Goal: Task Accomplishment & Management: Manage account settings

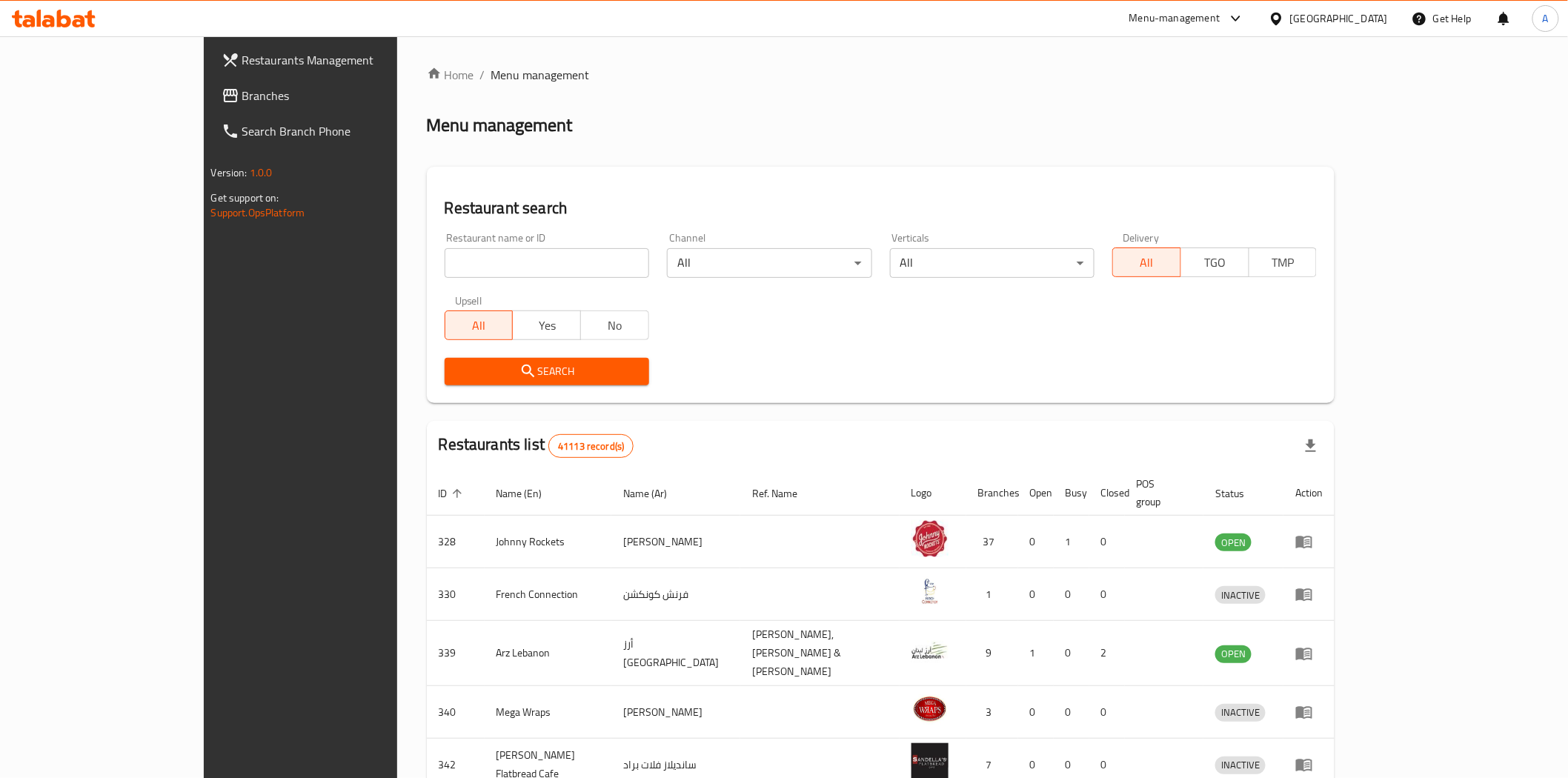
click at [1302, 21] on div "[GEOGRAPHIC_DATA]" at bounding box center [1339, 19] width 98 height 16
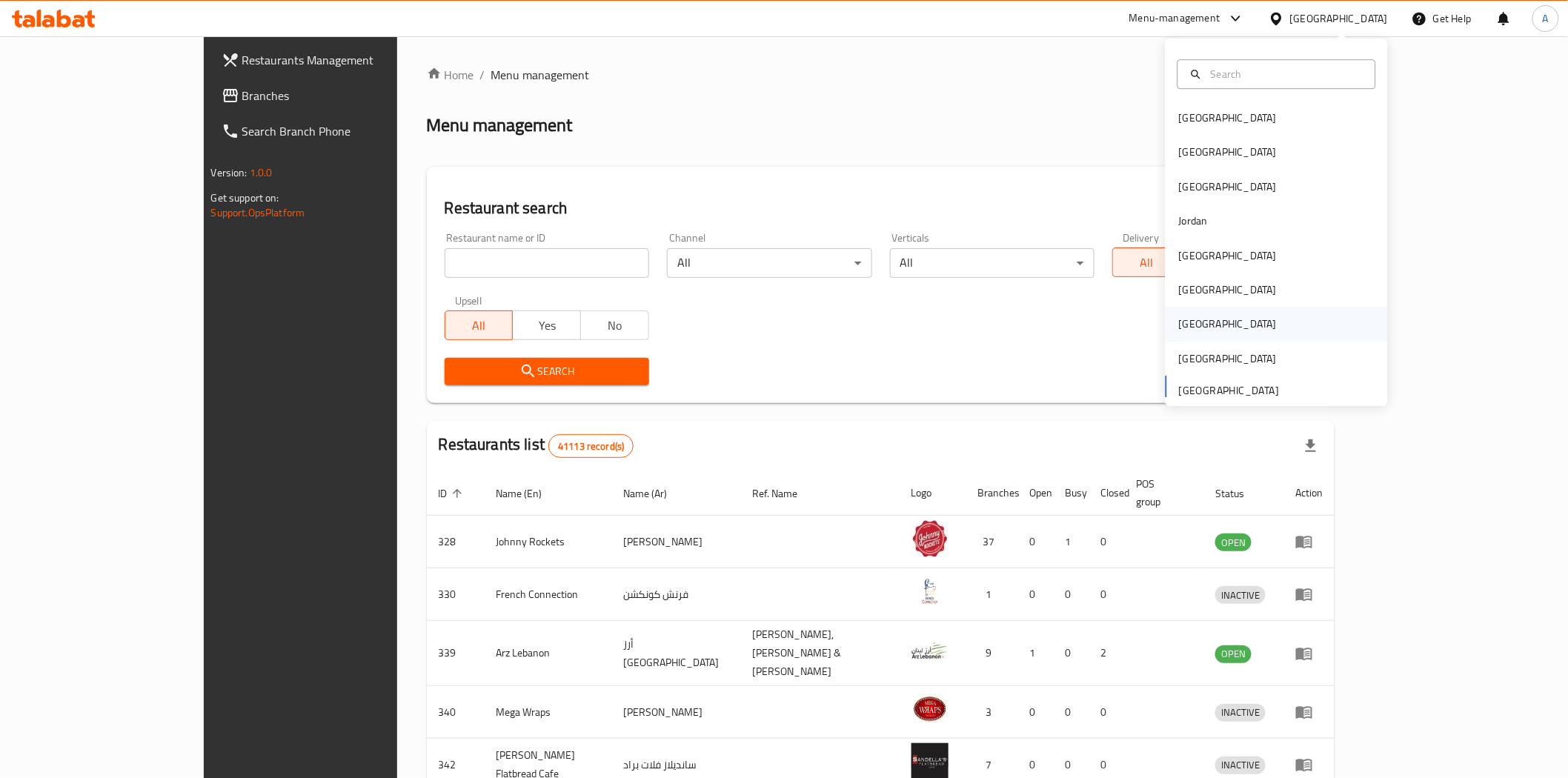
click at [1198, 314] on div "Qatar" at bounding box center [1228, 325] width 121 height 34
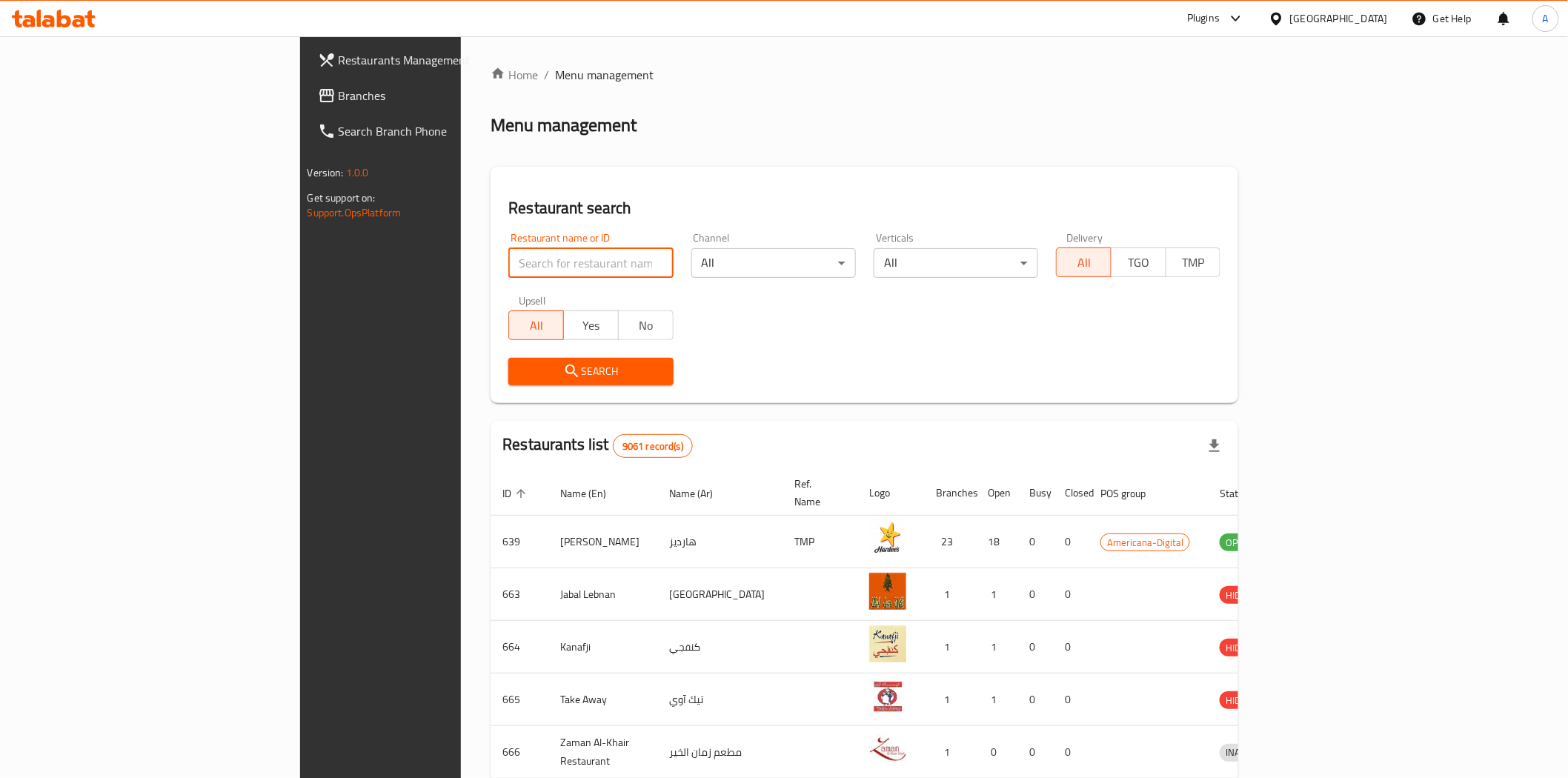
click at [508, 272] on input "search" at bounding box center [591, 263] width 165 height 30
paste input "13336"
type input "13336"
click at [520, 364] on span "Search" at bounding box center [591, 371] width 141 height 19
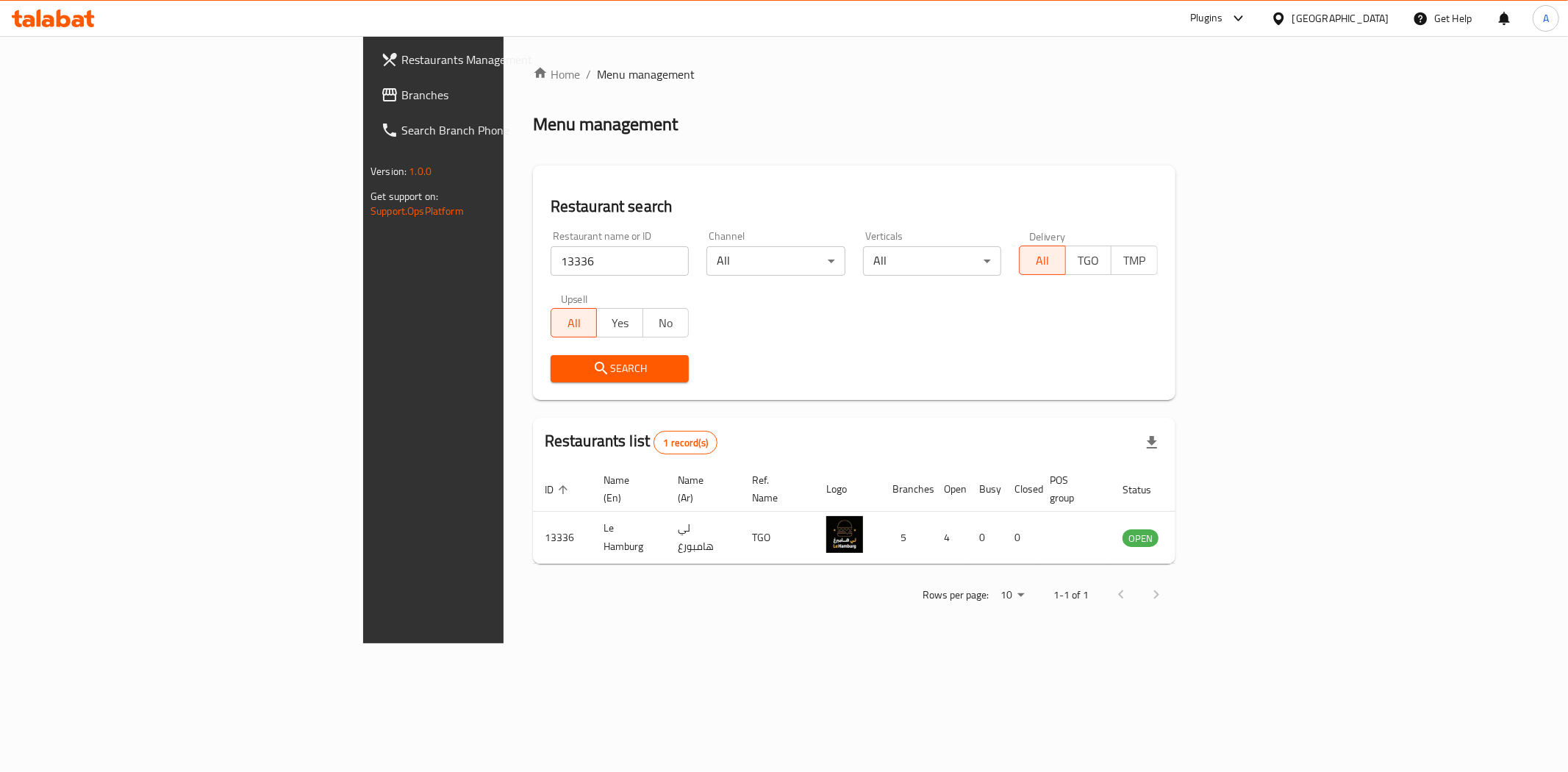
click at [1072, 373] on div "Search" at bounding box center [855, 368] width 625 height 45
click at [402, 59] on span "Restaurants Management" at bounding box center [507, 59] width 212 height 18
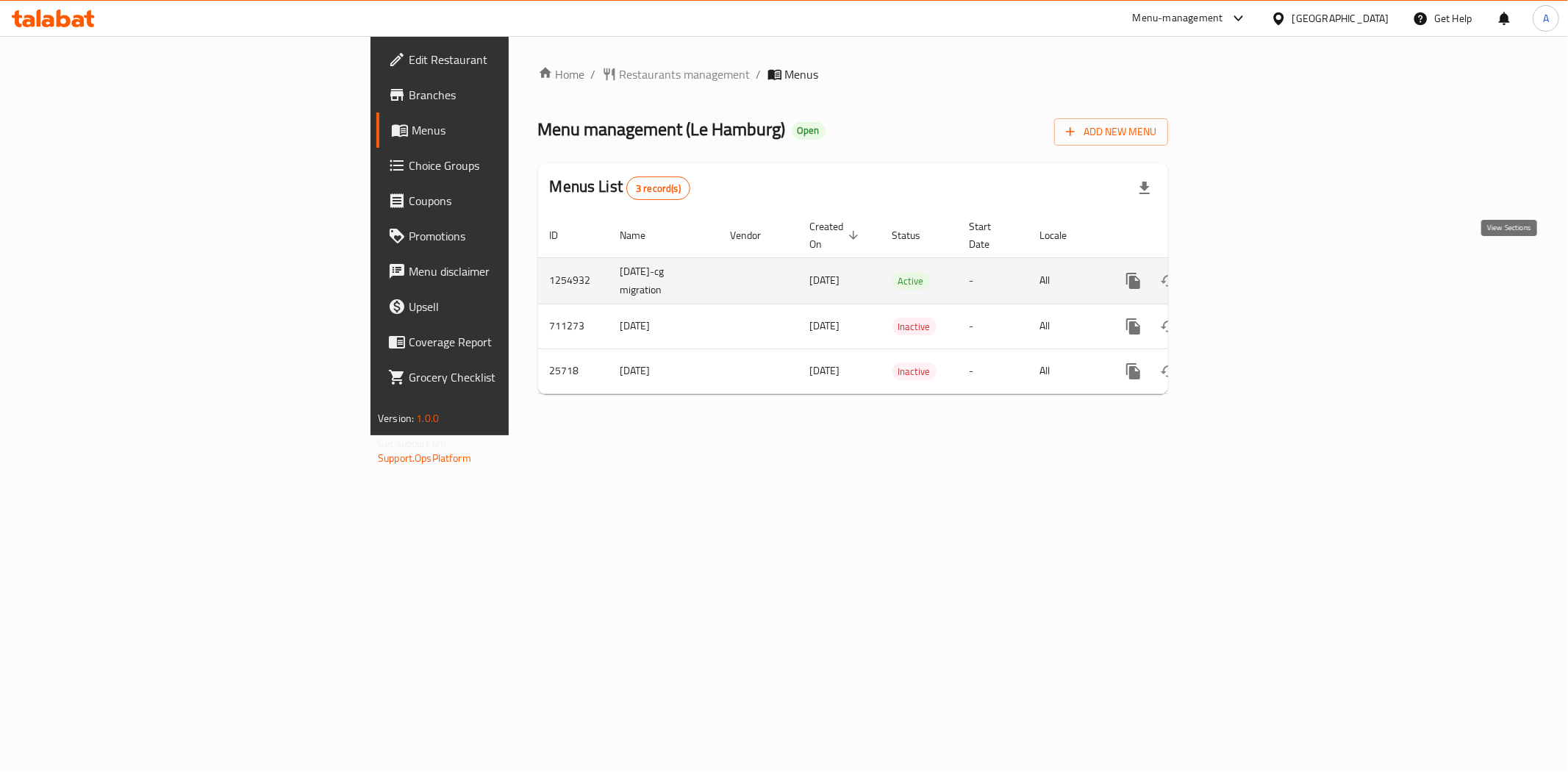
click at [1248, 272] on icon "enhanced table" at bounding box center [1240, 281] width 18 height 18
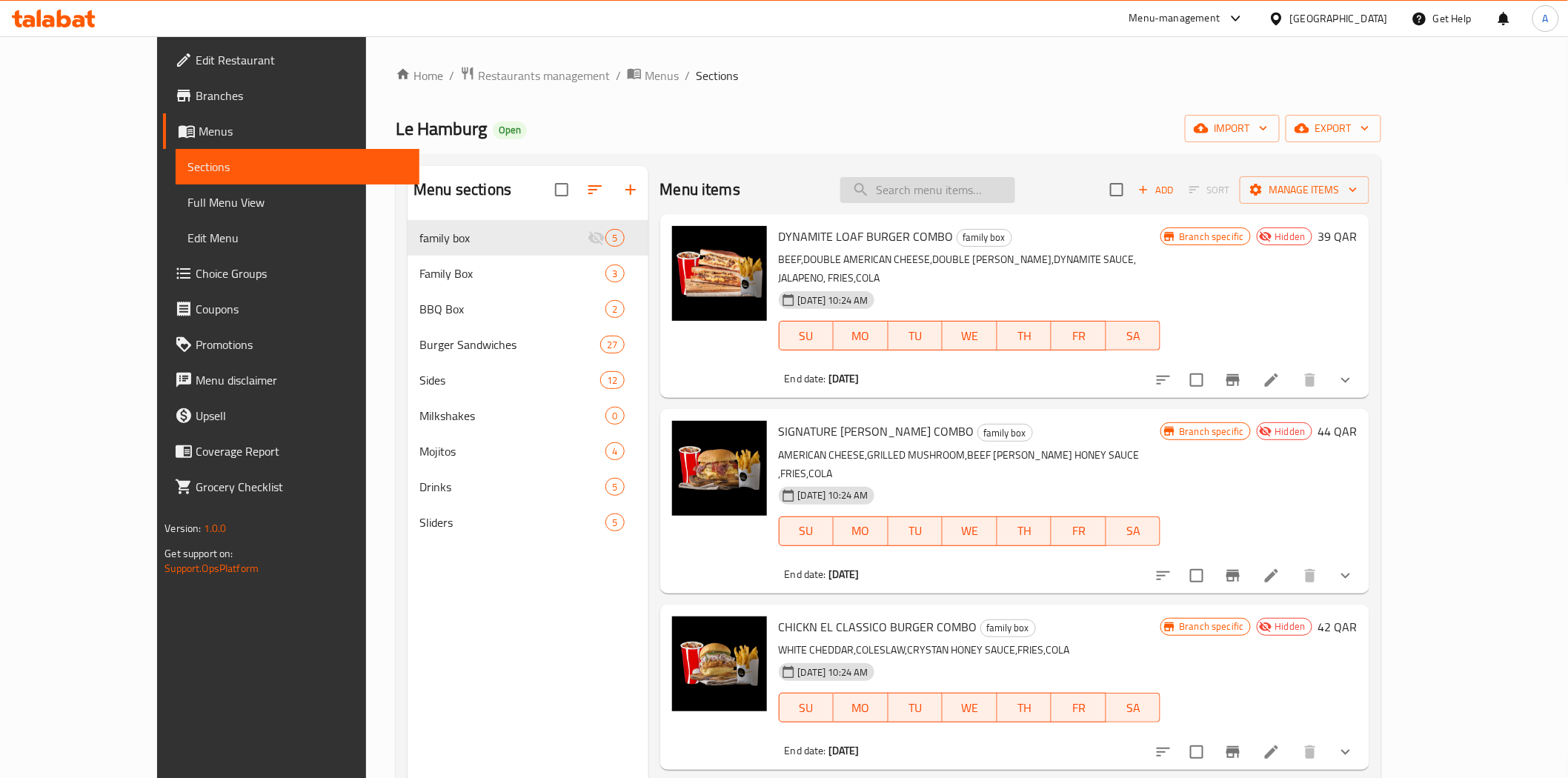
click at [976, 189] on input "search" at bounding box center [928, 190] width 175 height 26
paste input "PHILLY CHEESE STEACK"
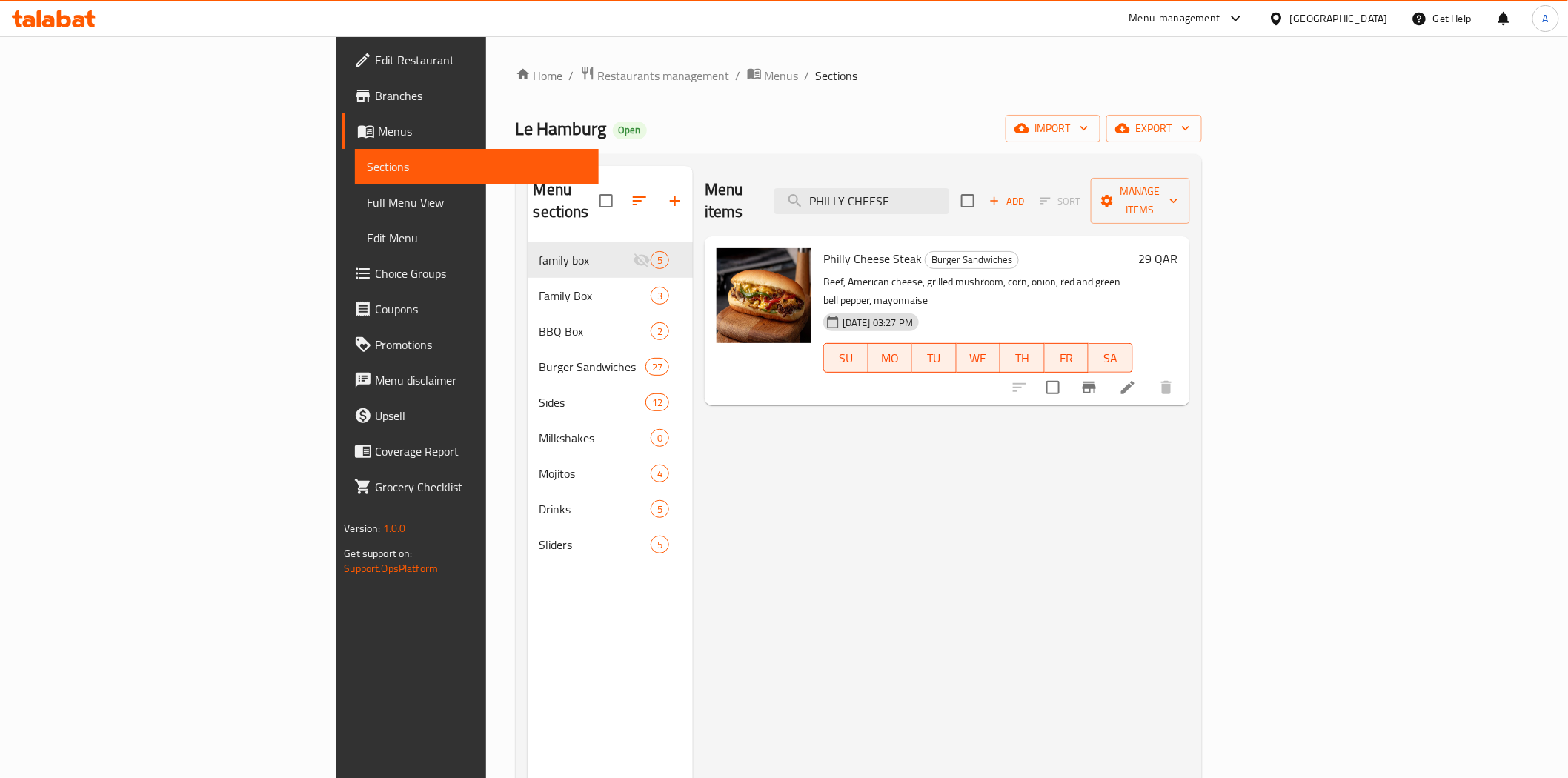
type input "PHILLY CHEESE"
click at [906, 98] on div "Home / Restaurants management / Menus / Sections Le Hamburg Open import export …" at bounding box center [858, 510] width 686 height 889
click at [1149, 374] on li at bounding box center [1127, 388] width 41 height 27
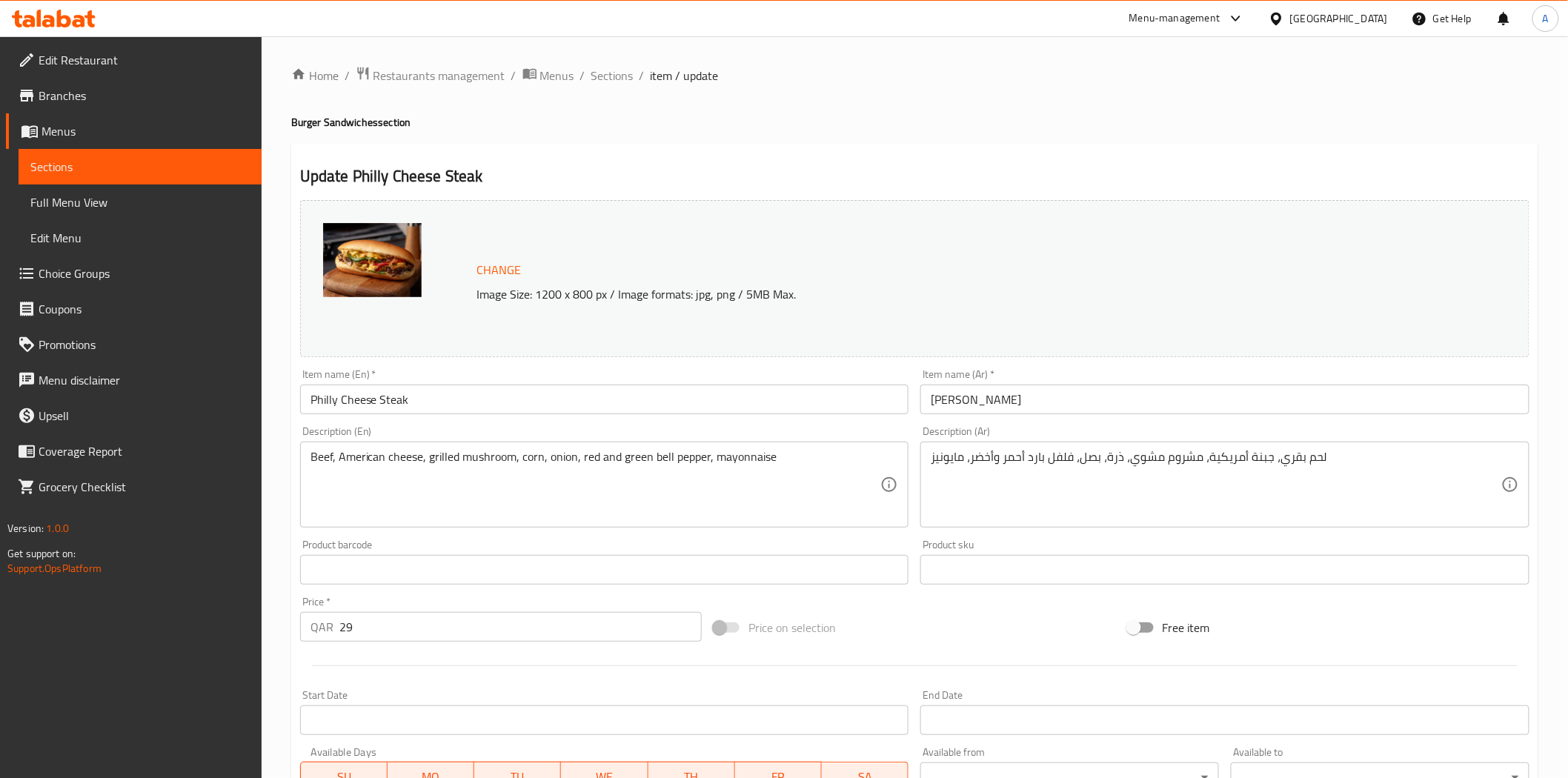
click at [903, 641] on div "Price on selection" at bounding box center [915, 627] width 414 height 40
click at [921, 623] on div "Price on selection" at bounding box center [915, 627] width 414 height 40
click at [914, 640] on div "Price on selection" at bounding box center [915, 627] width 414 height 40
click at [902, 643] on div "Price on selection" at bounding box center [915, 627] width 414 height 40
click at [378, 266] on img at bounding box center [373, 260] width 99 height 74
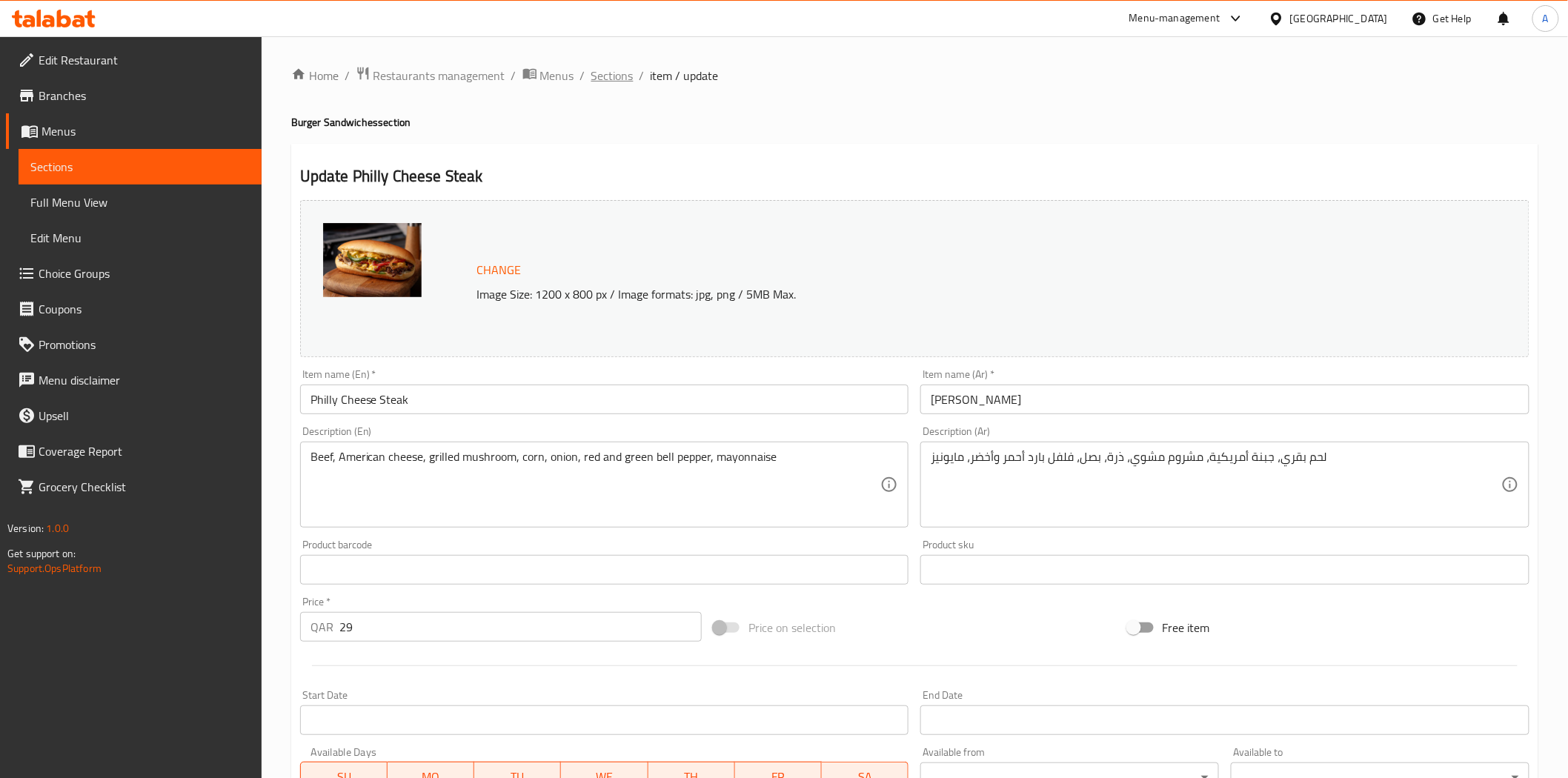
click at [597, 70] on span "Sections" at bounding box center [612, 76] width 42 height 18
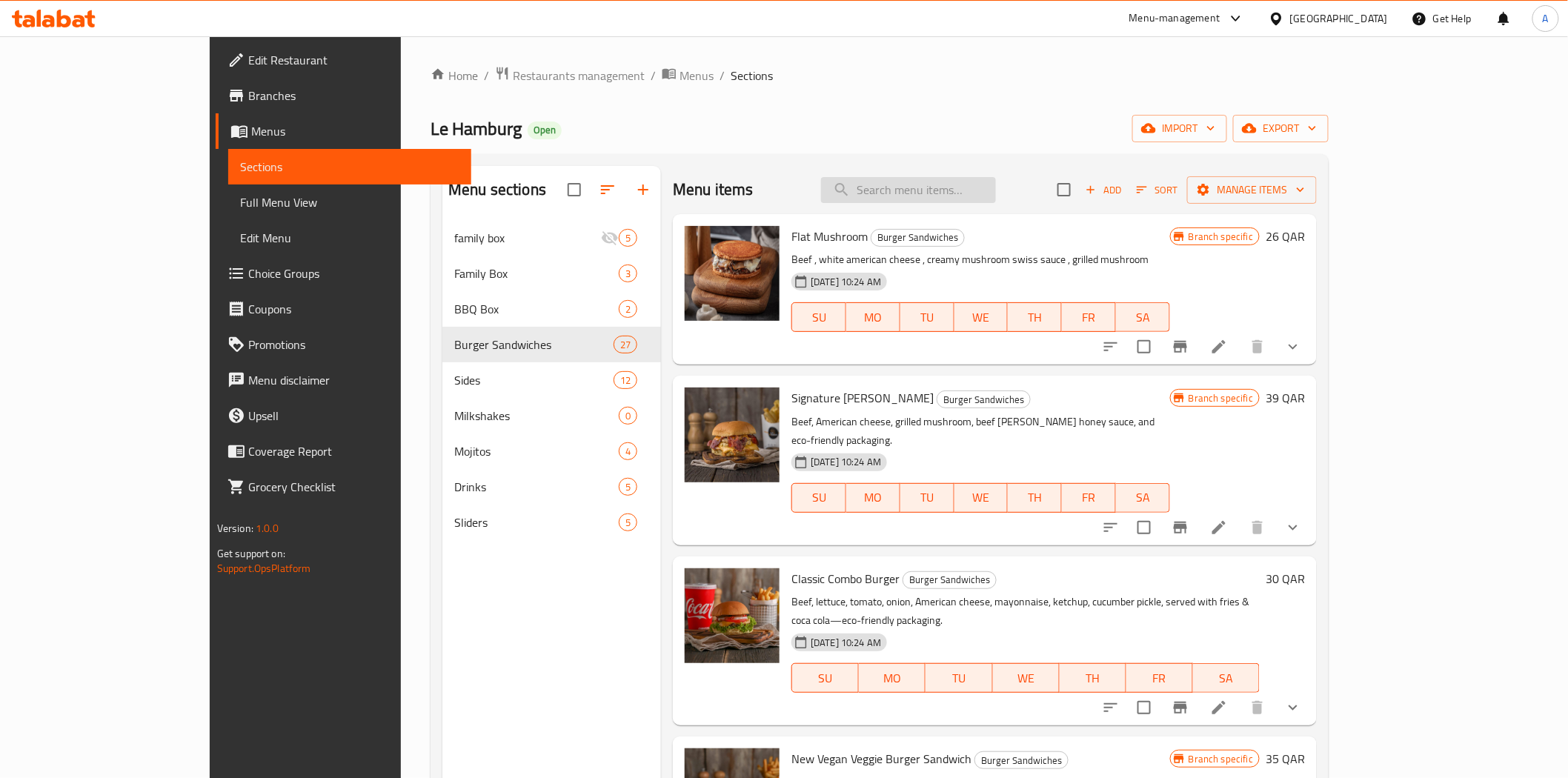
click at [971, 191] on input "search" at bounding box center [909, 190] width 175 height 26
paste input "PHILLY CHEESE STEACK"
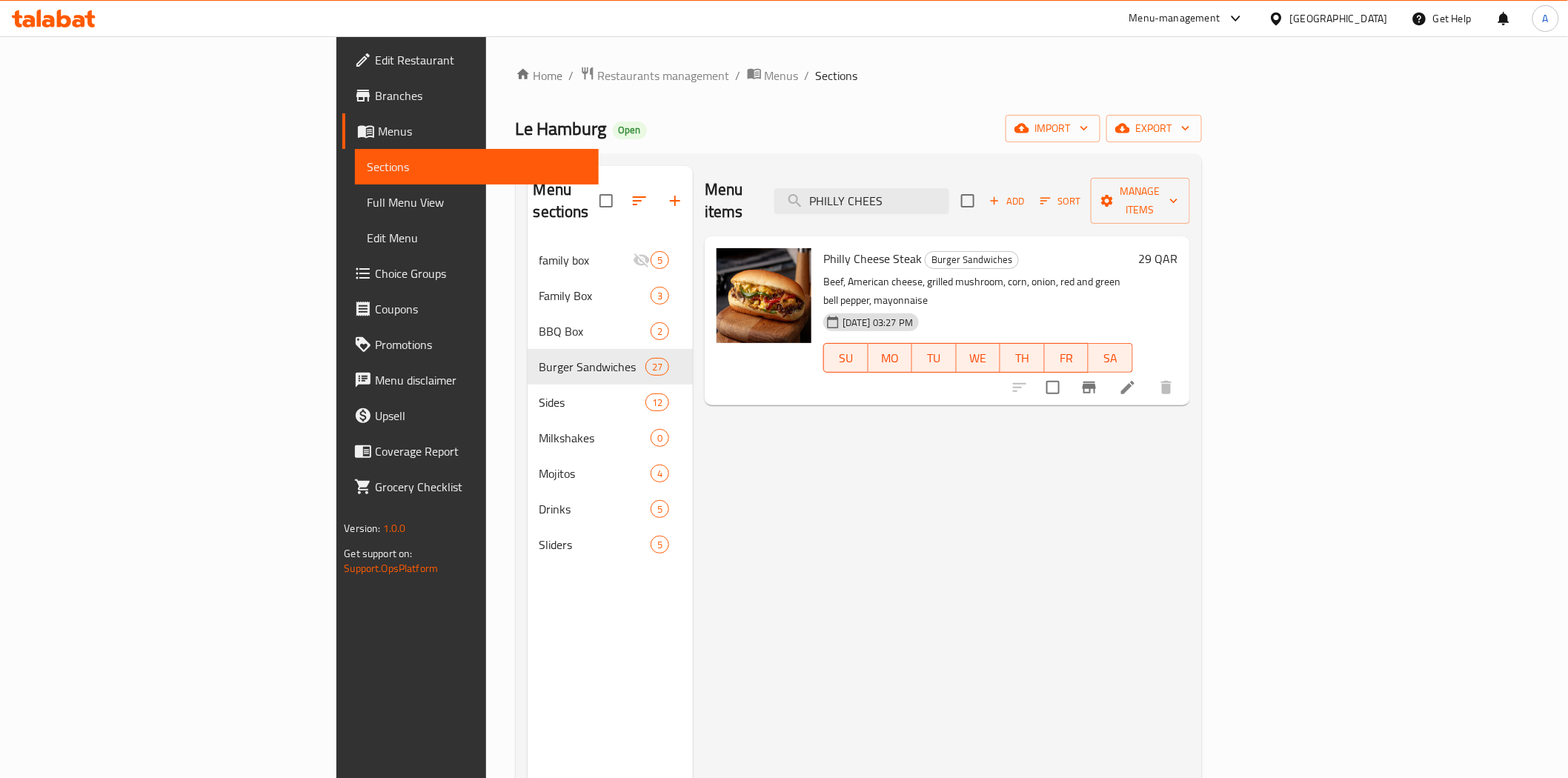
type input "PHILLY CHEES"
click at [1039, 447] on div "Menu items PHILLY CHEES Add Sort Manage items Philly Cheese Steak Burger Sandwi…" at bounding box center [941, 555] width 496 height 778
click at [1076, 467] on div "Menu items PHILLY CHEES Add Sort Manage items Philly Cheese Steak Burger Sandwi…" at bounding box center [941, 555] width 496 height 778
click at [375, 61] on span "Edit Restaurant" at bounding box center [481, 60] width 211 height 18
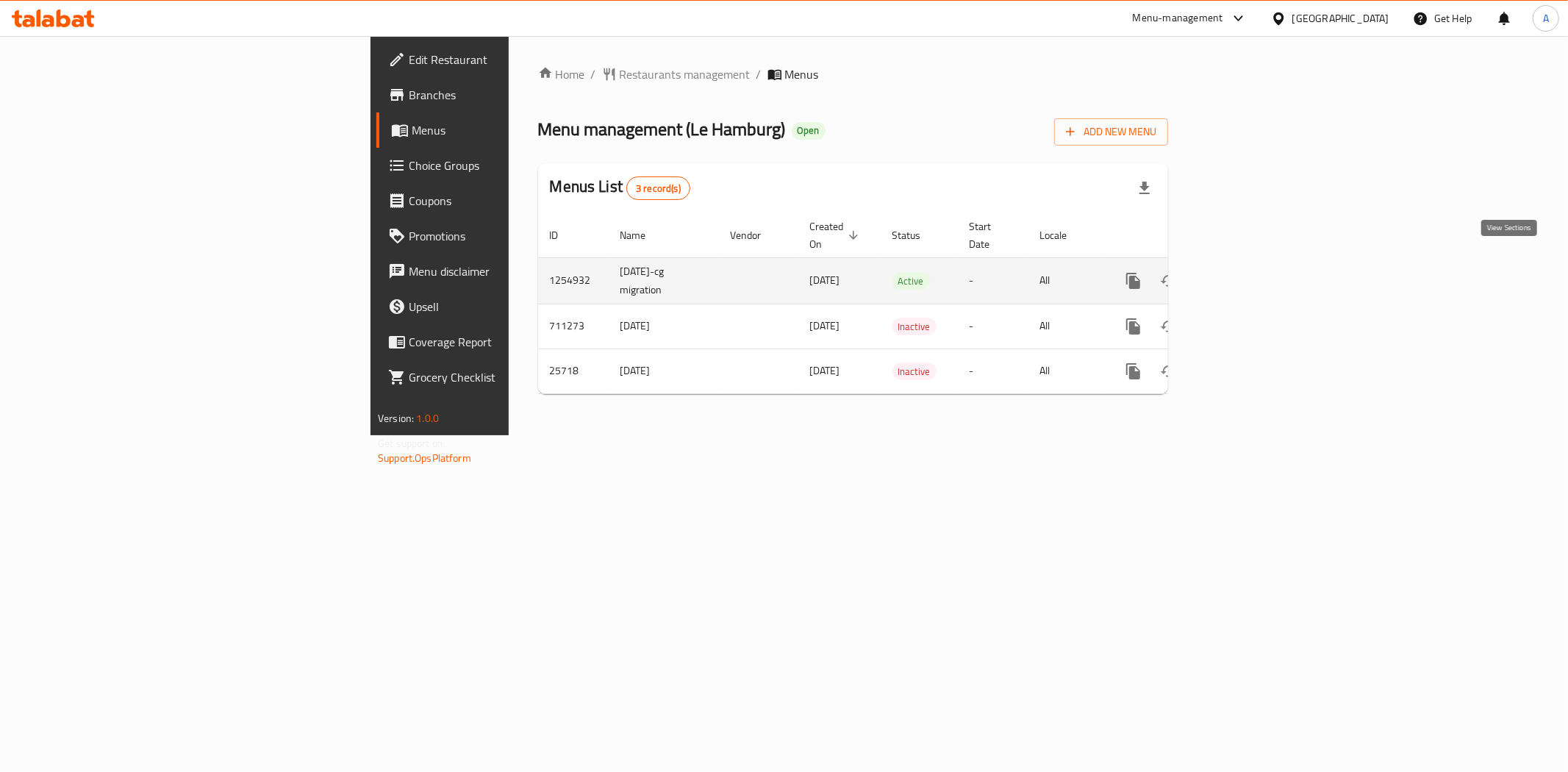
click at [1257, 269] on link "enhanced table" at bounding box center [1240, 281] width 36 height 36
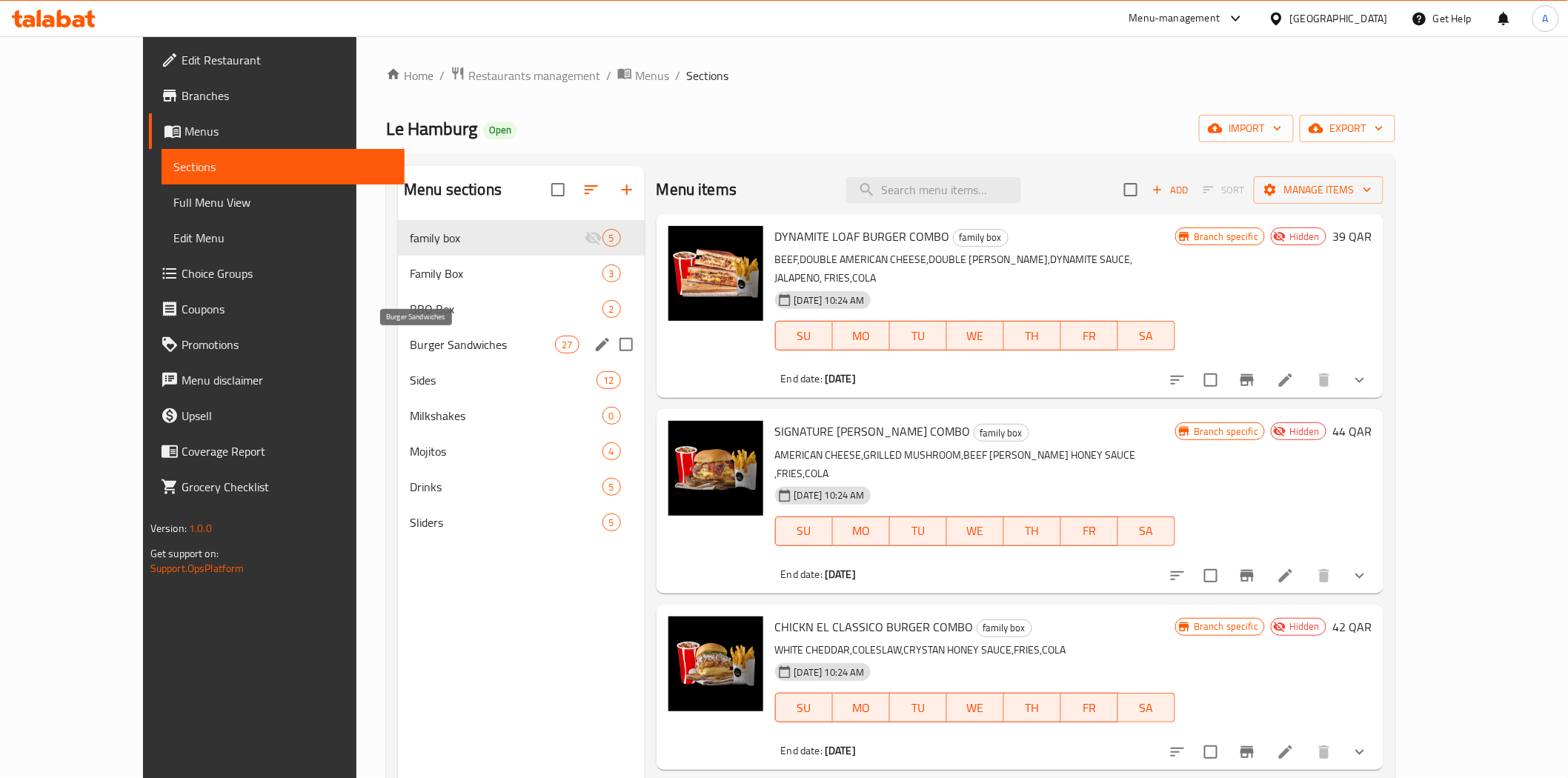
click at [410, 343] on span "Burger Sandwiches" at bounding box center [483, 345] width 145 height 18
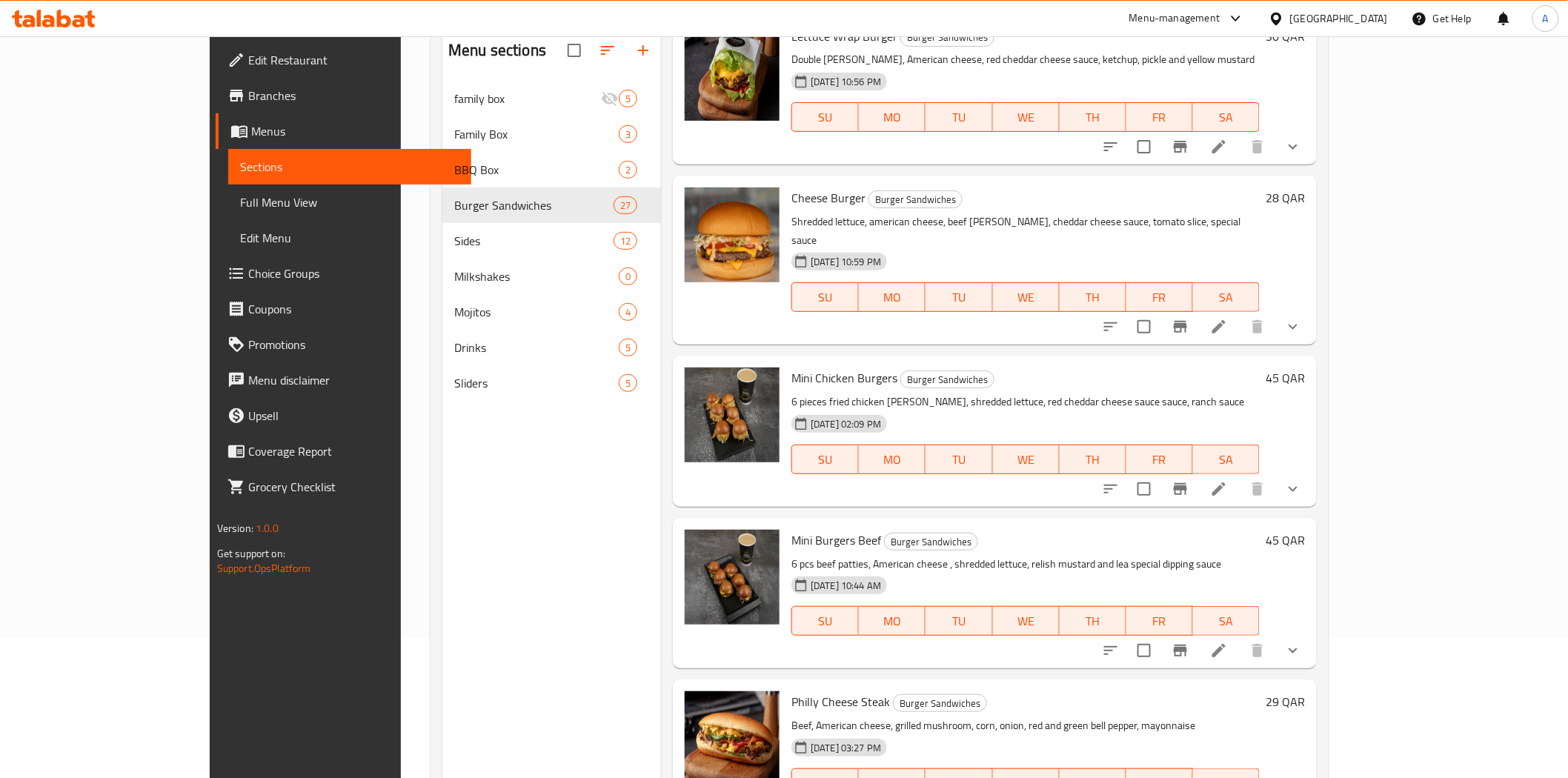
scroll to position [207, 0]
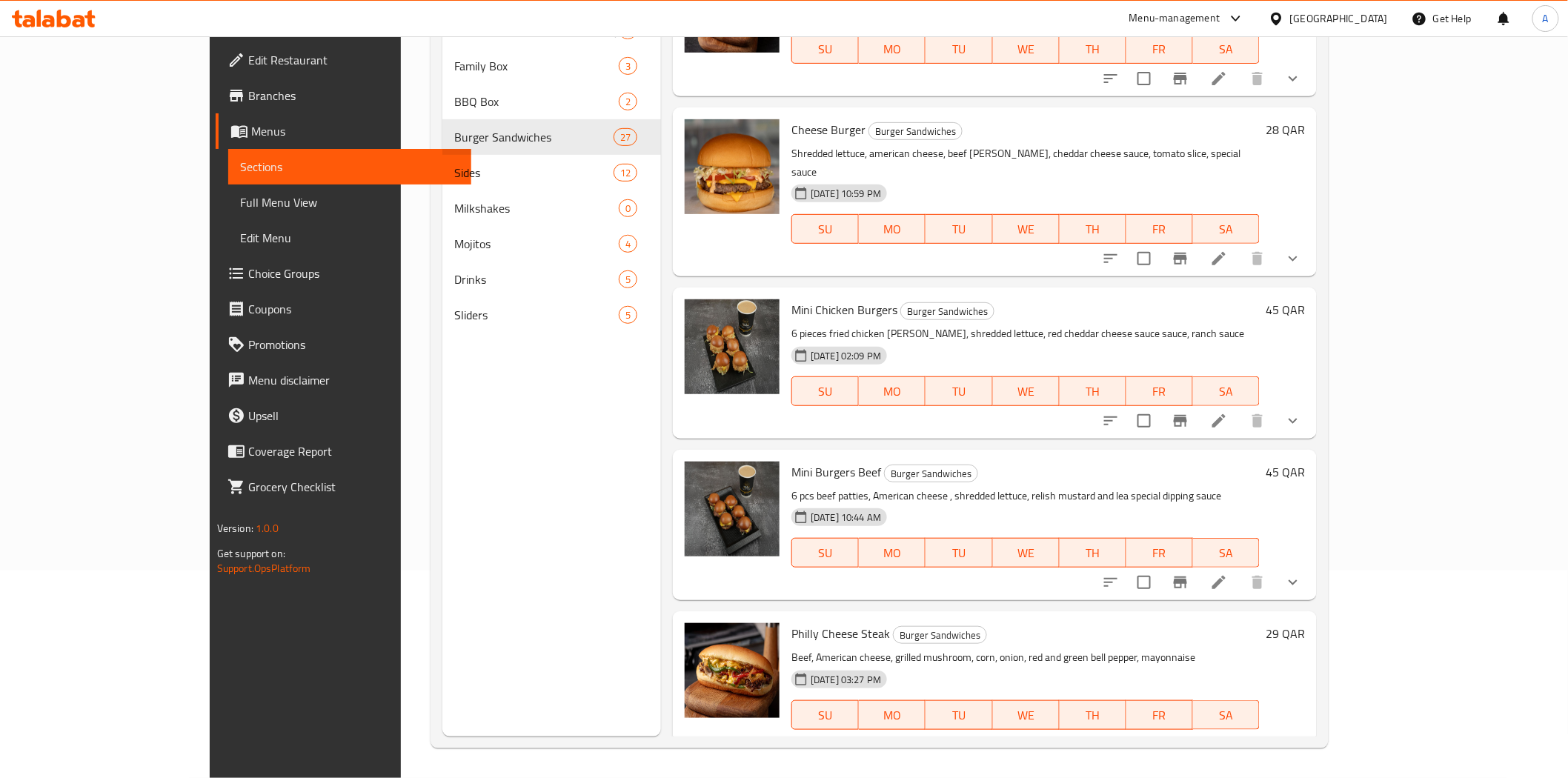
click at [792, 622] on span "Philly Cheese Steak" at bounding box center [841, 634] width 99 height 22
copy h6 "Philly Cheese Steak"
click at [507, 604] on div "Menu sections family box 5 Family Box 3 BBQ Box 2 Burger Sandwiches 27 Sides 12…" at bounding box center [552, 348] width 219 height 778
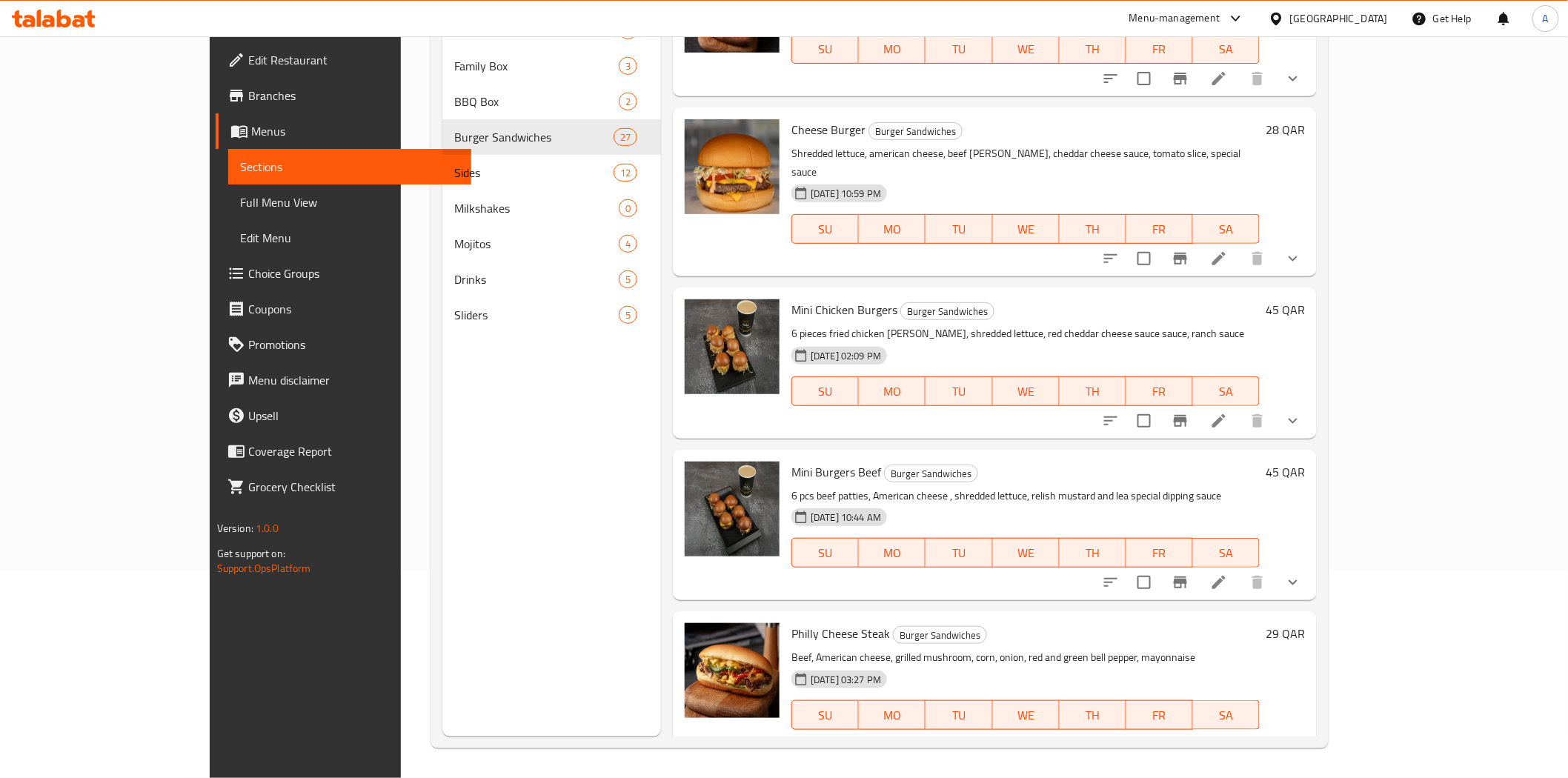
click at [248, 97] on span "Branches" at bounding box center [354, 96] width 211 height 18
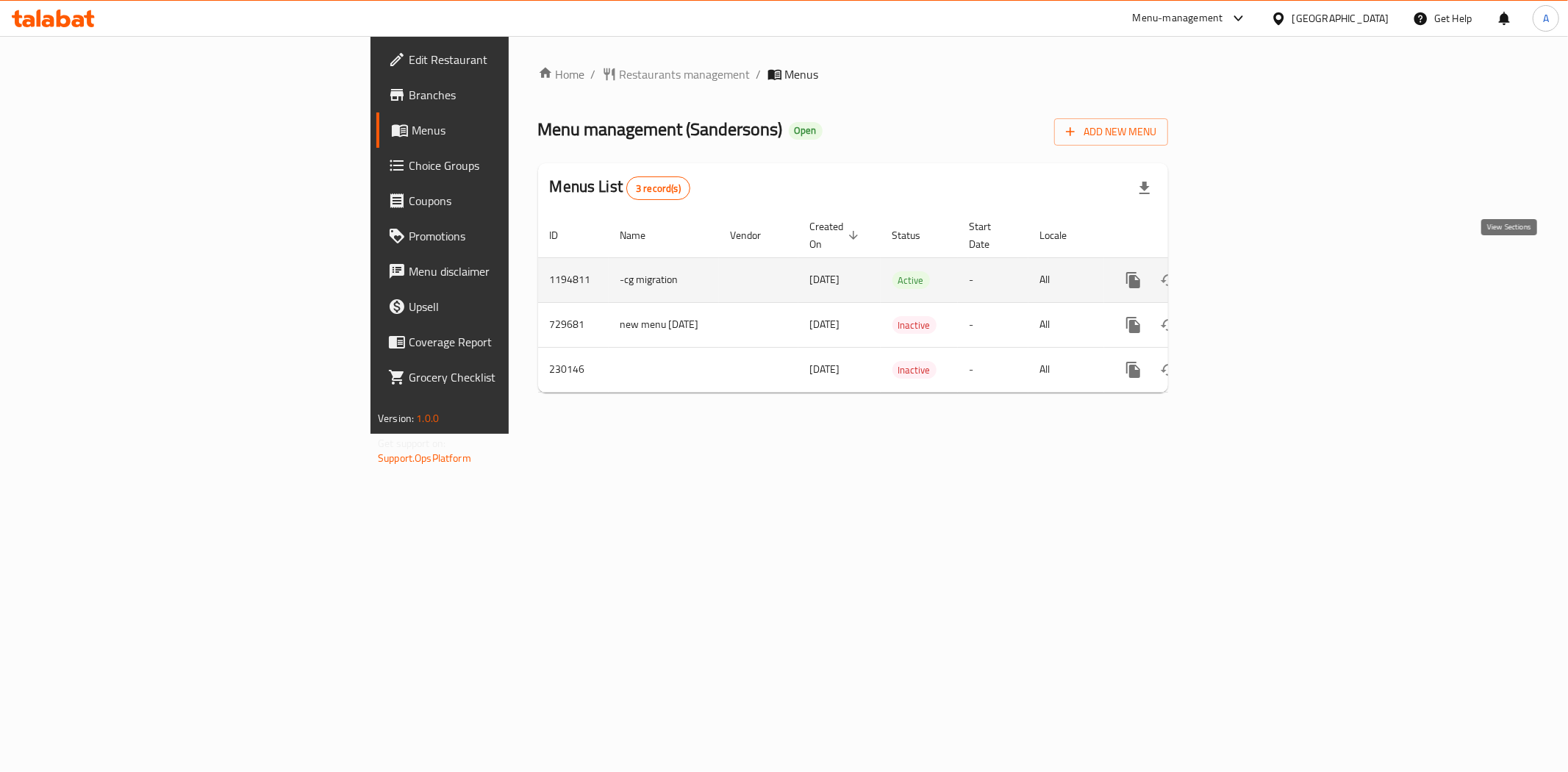
click at [1248, 271] on icon "enhanced table" at bounding box center [1240, 280] width 18 height 18
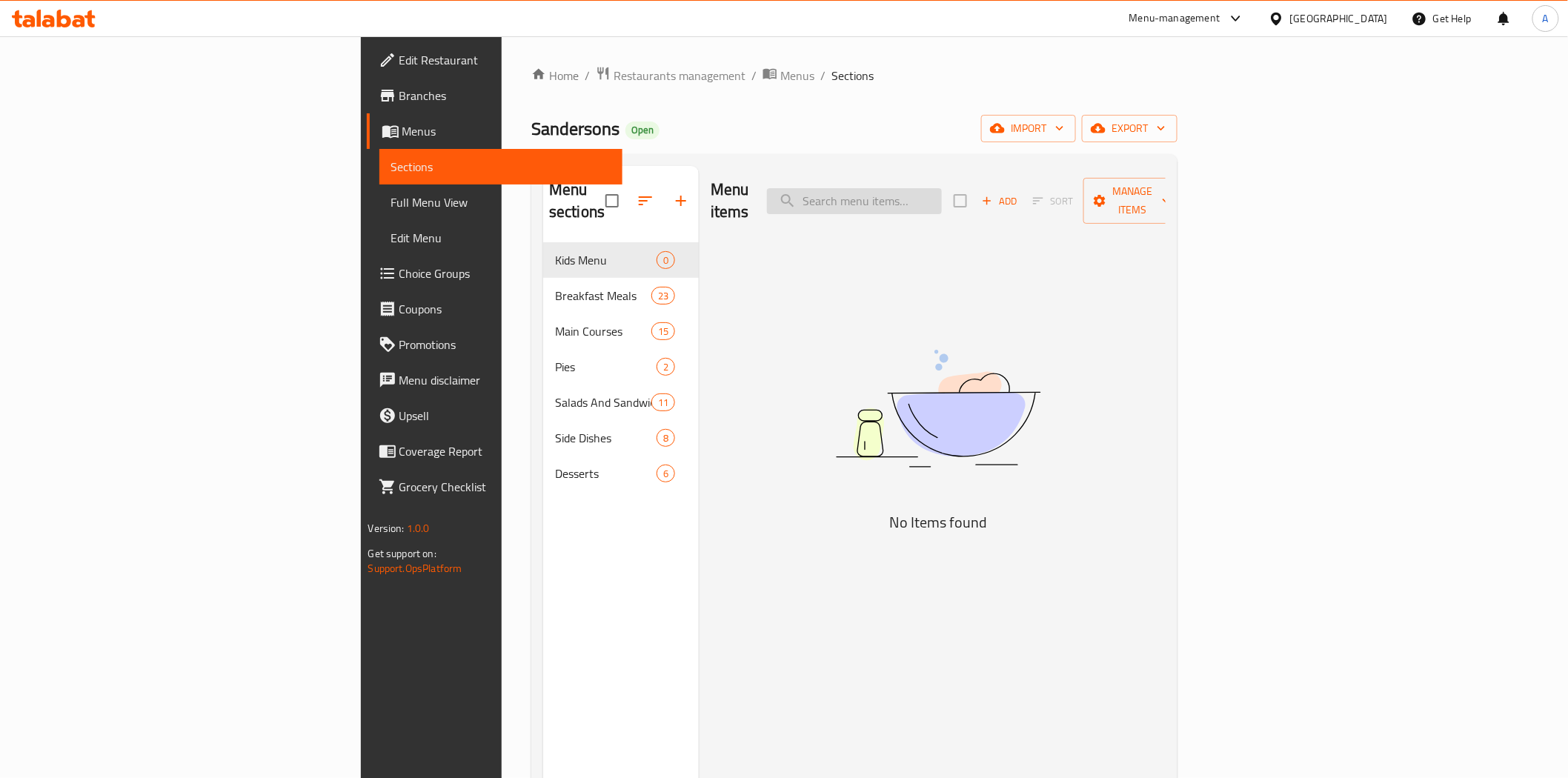
click at [942, 189] on input "search" at bounding box center [855, 201] width 175 height 26
paste input "Sandersons Stacks (E/D/G/N)"
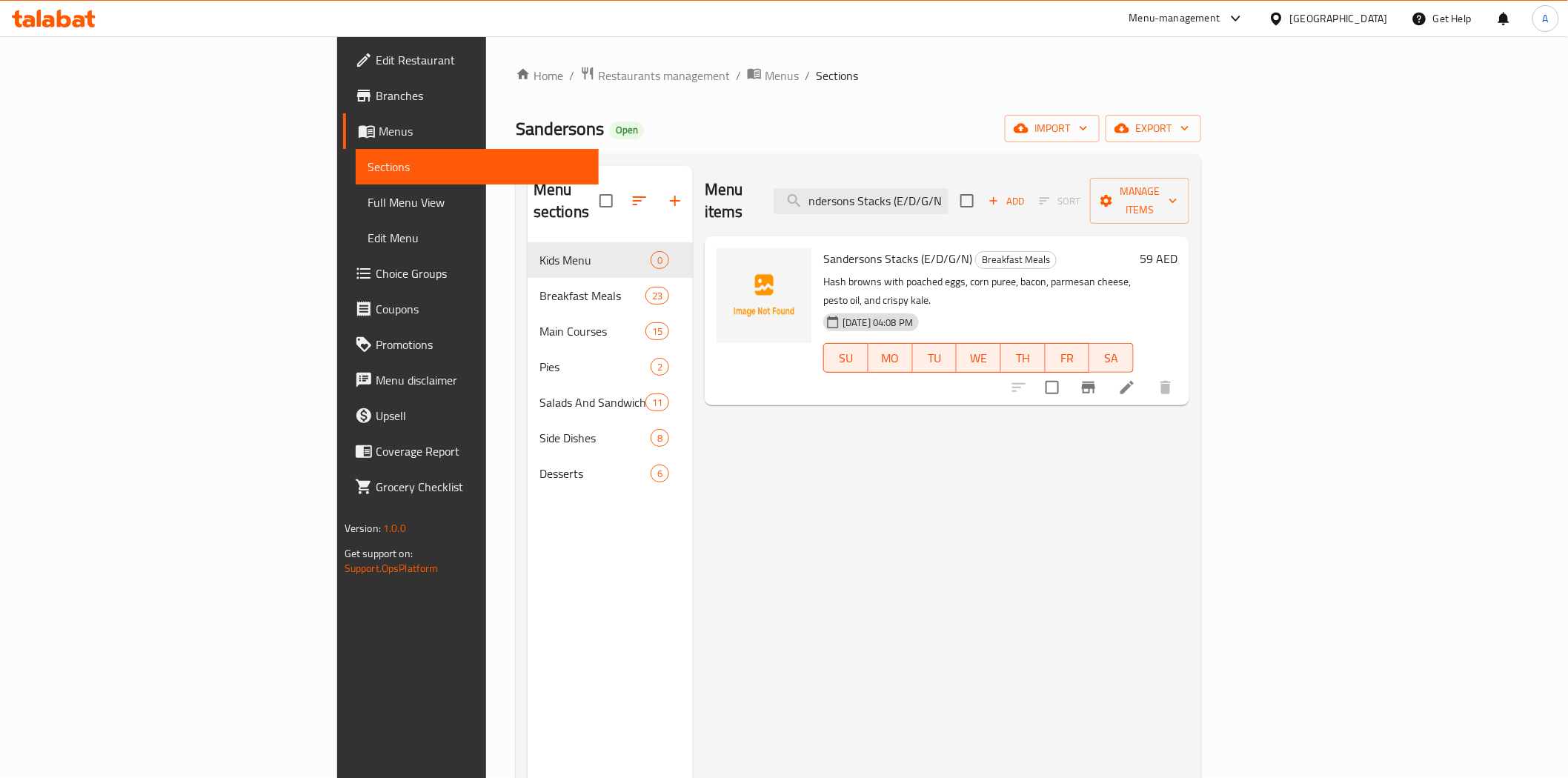
type input "Sandersons Stacks (E/D/G/N)"
click at [1148, 374] on li at bounding box center [1126, 388] width 41 height 27
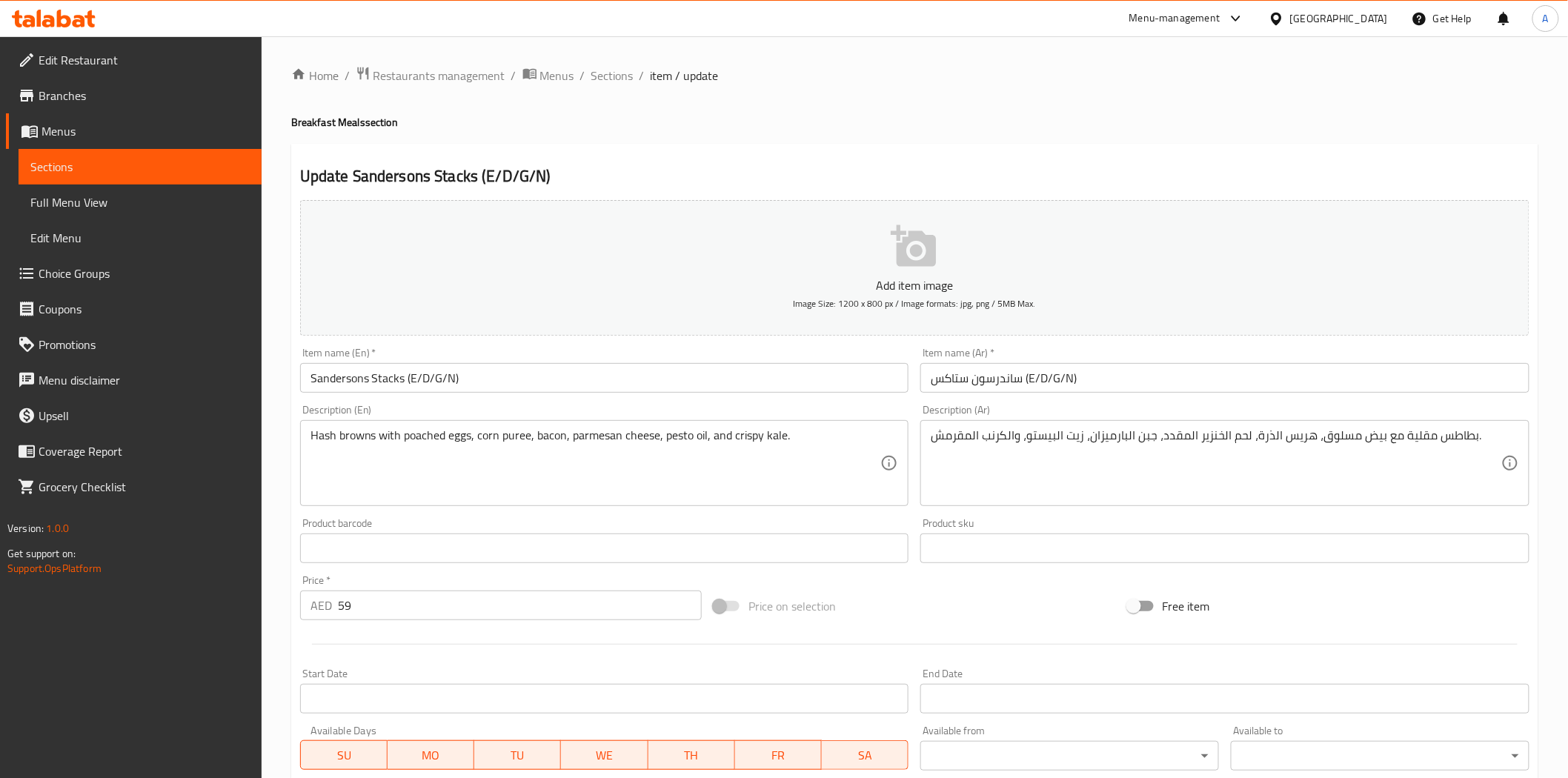
click at [910, 610] on div "Price on selection" at bounding box center [915, 605] width 414 height 40
click at [796, 156] on div "Update Sandersons Stacks (E/D/G/N) Add item image Image Size: 1200 x 800 px / I…" at bounding box center [915, 575] width 1248 height 863
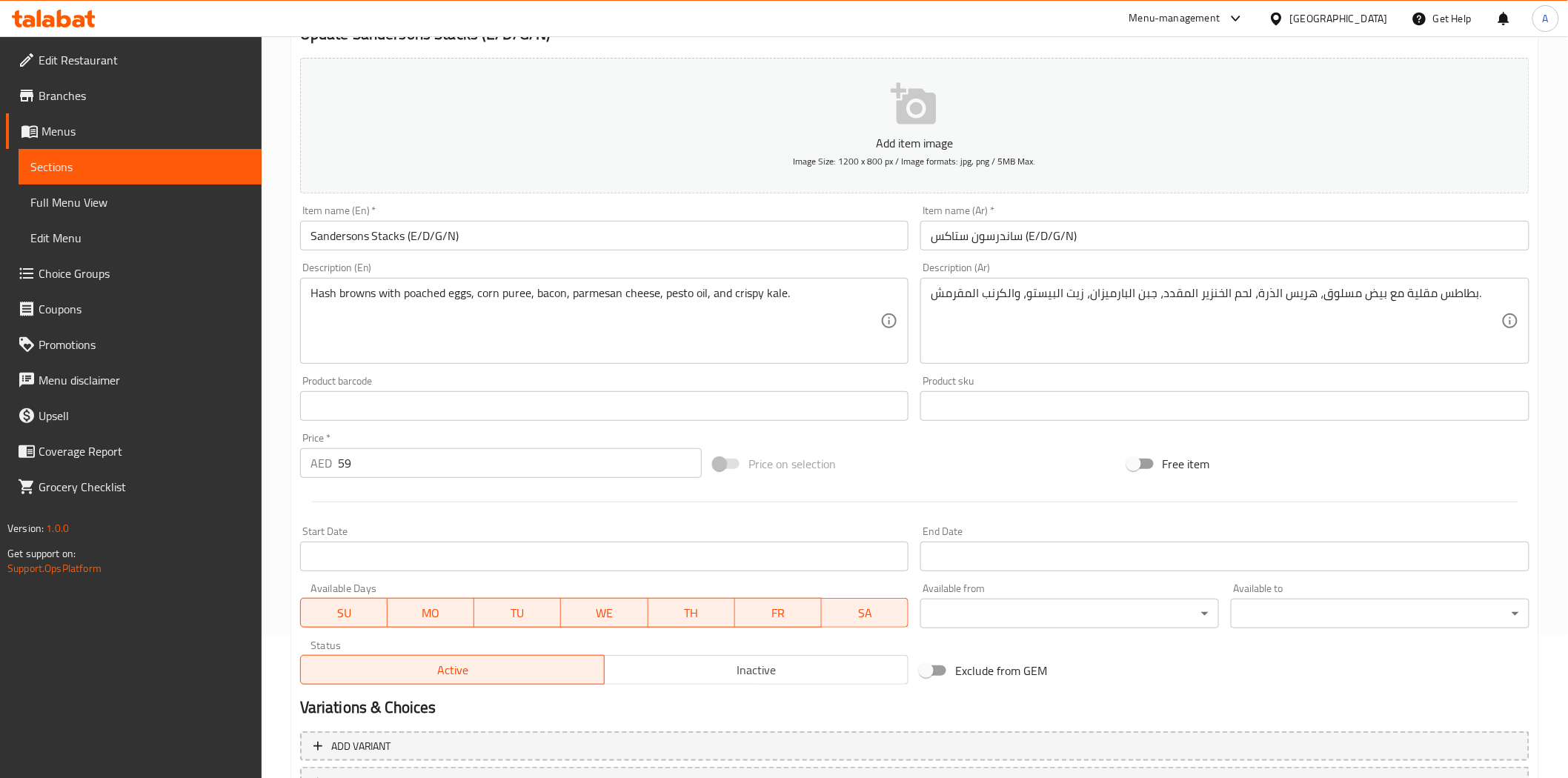
scroll to position [266, 0]
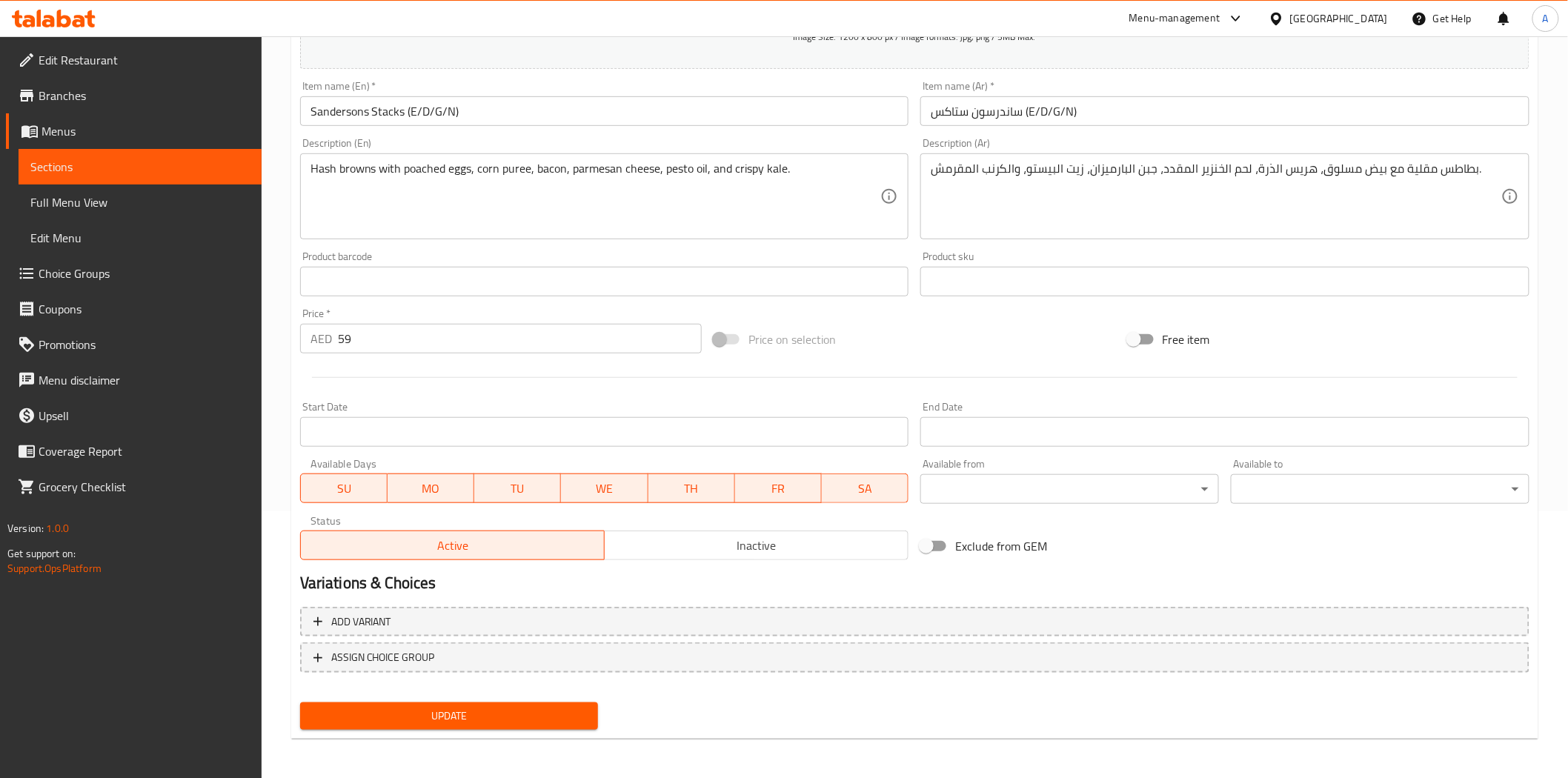
click at [729, 554] on span "Inactive" at bounding box center [757, 545] width 292 height 22
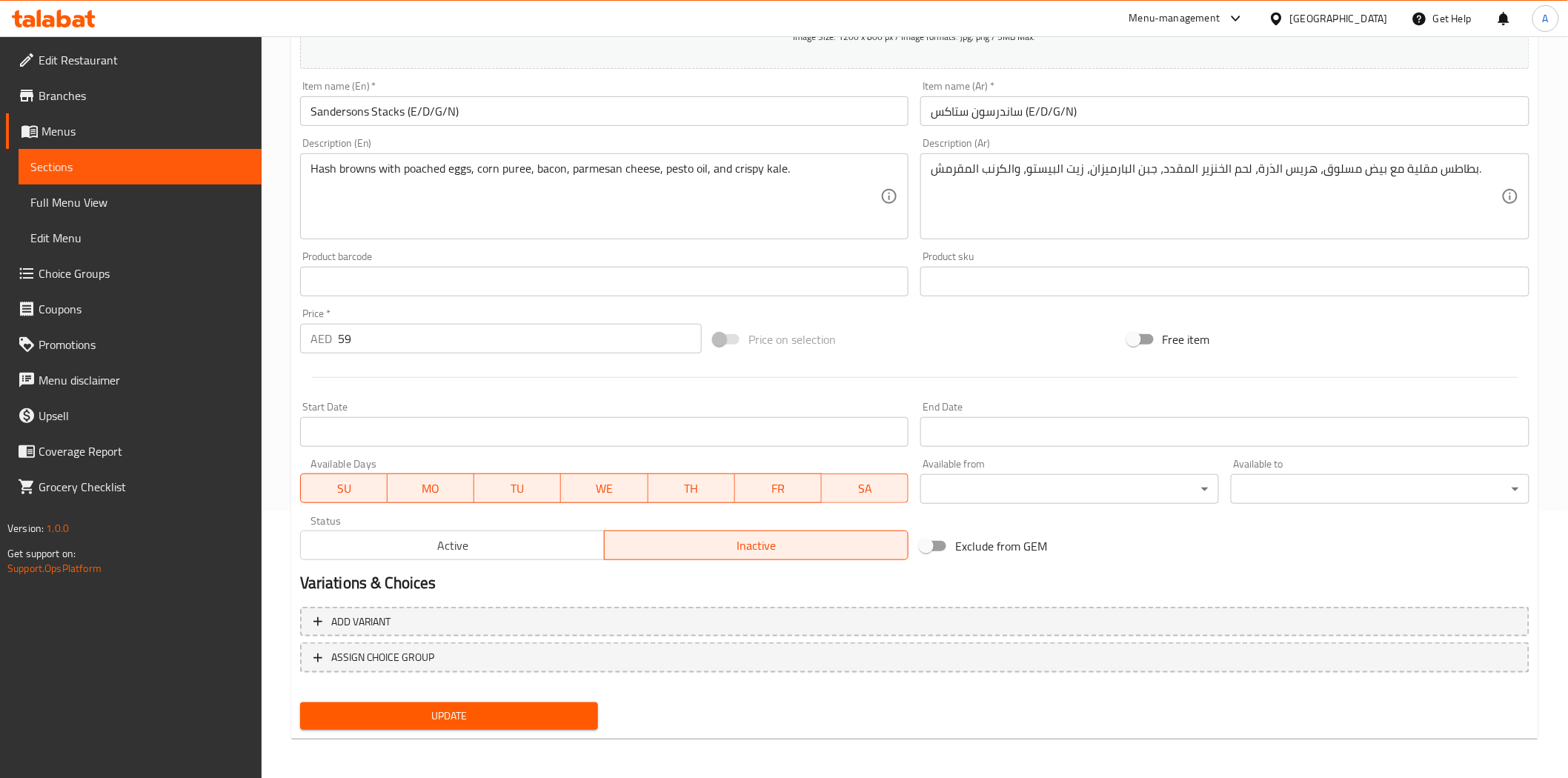
click at [492, 726] on button "Update" at bounding box center [449, 716] width 299 height 28
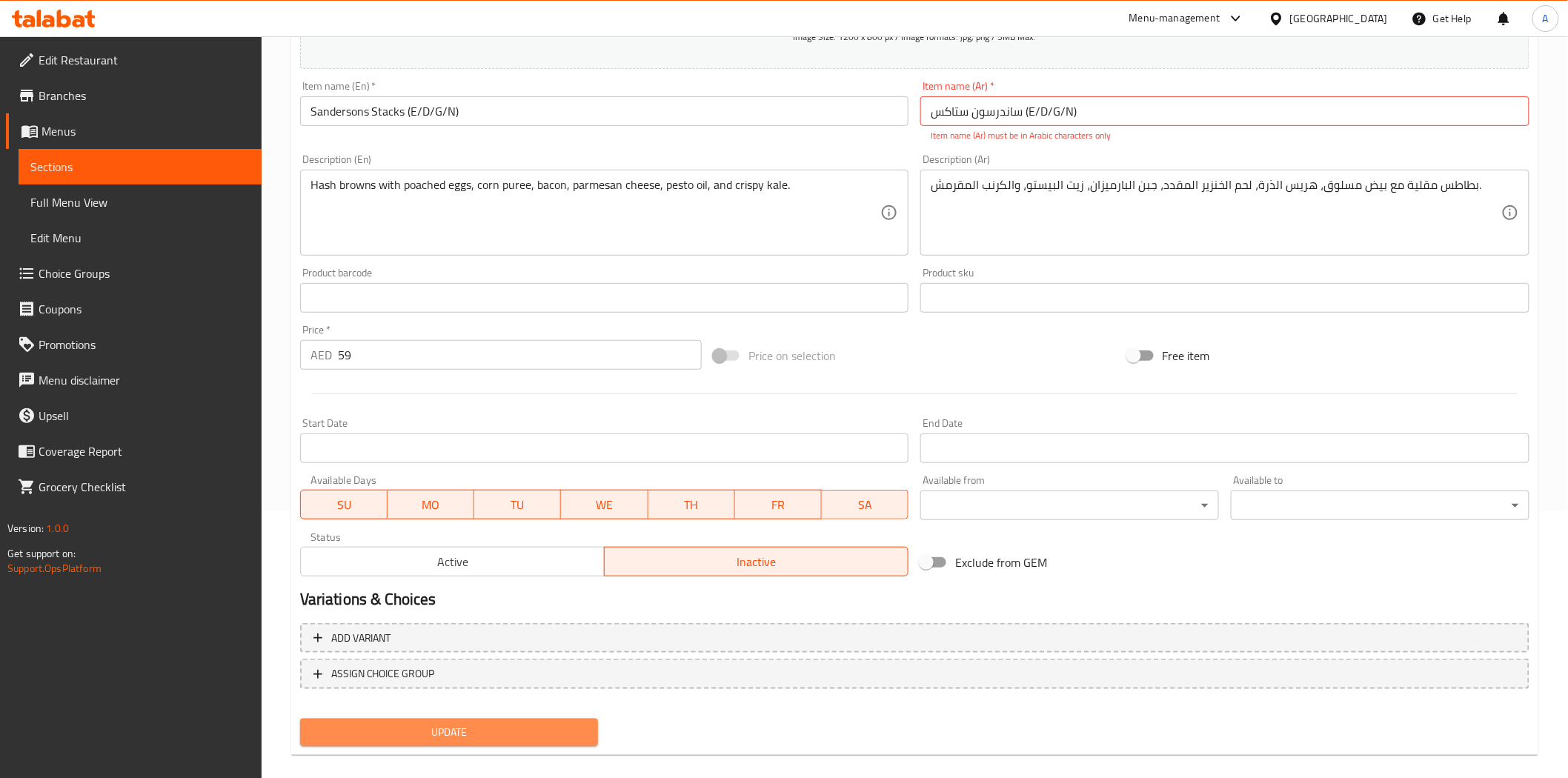
click at [492, 724] on span "Update" at bounding box center [449, 732] width 275 height 19
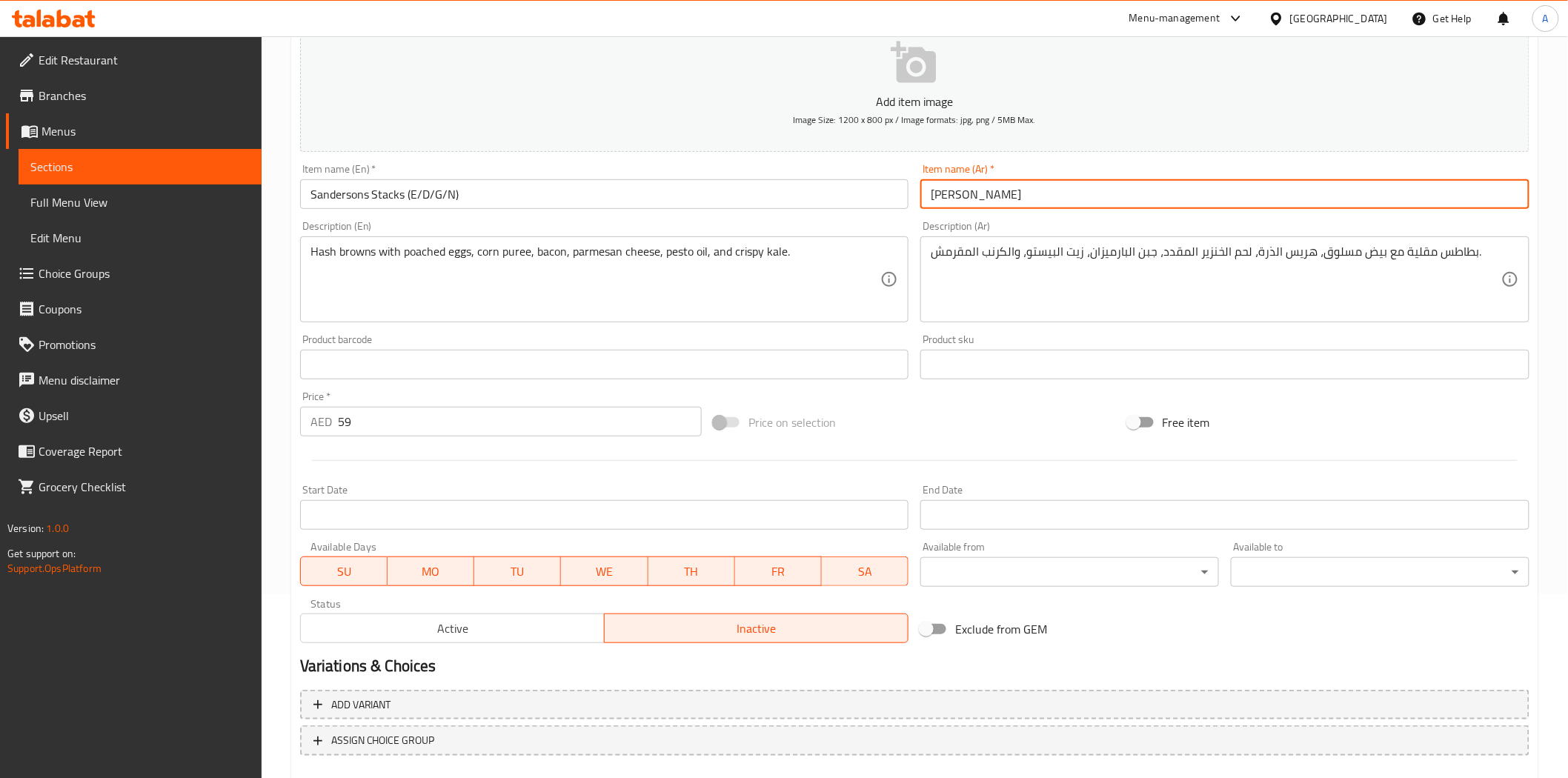
type input "ساندرسون ستاكس"
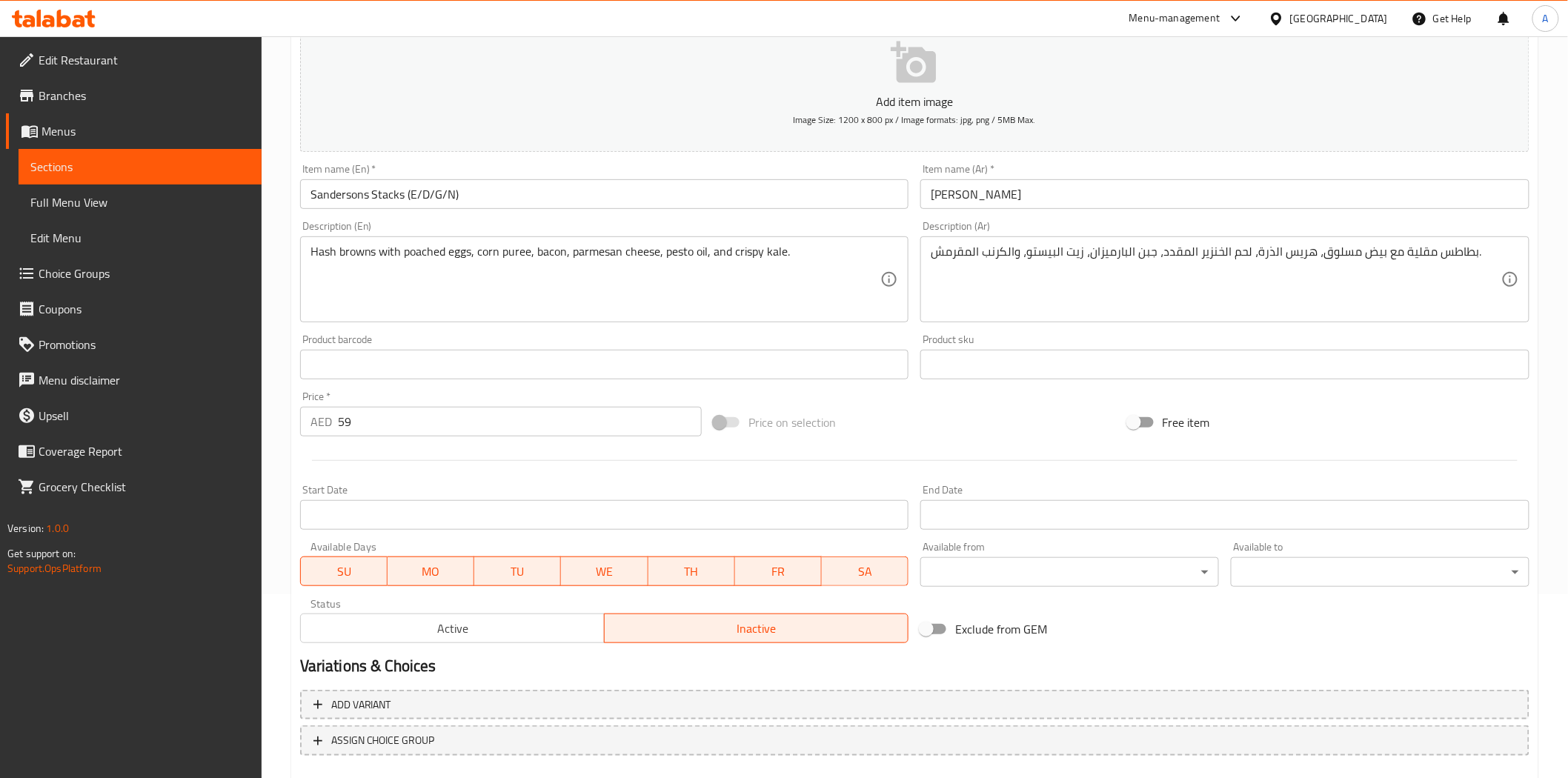
click at [1039, 419] on div "Price on selection" at bounding box center [915, 422] width 414 height 40
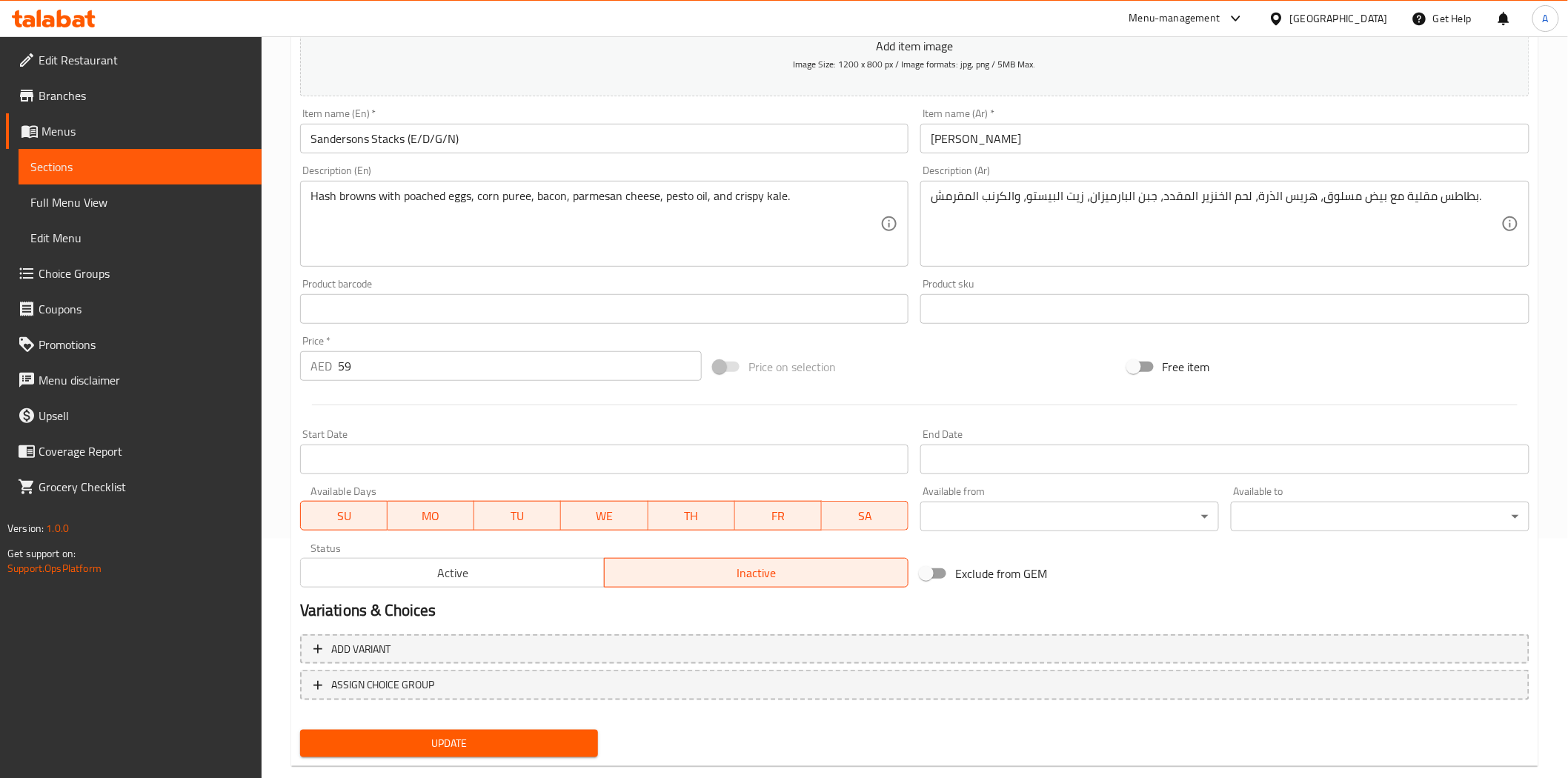
scroll to position [266, 0]
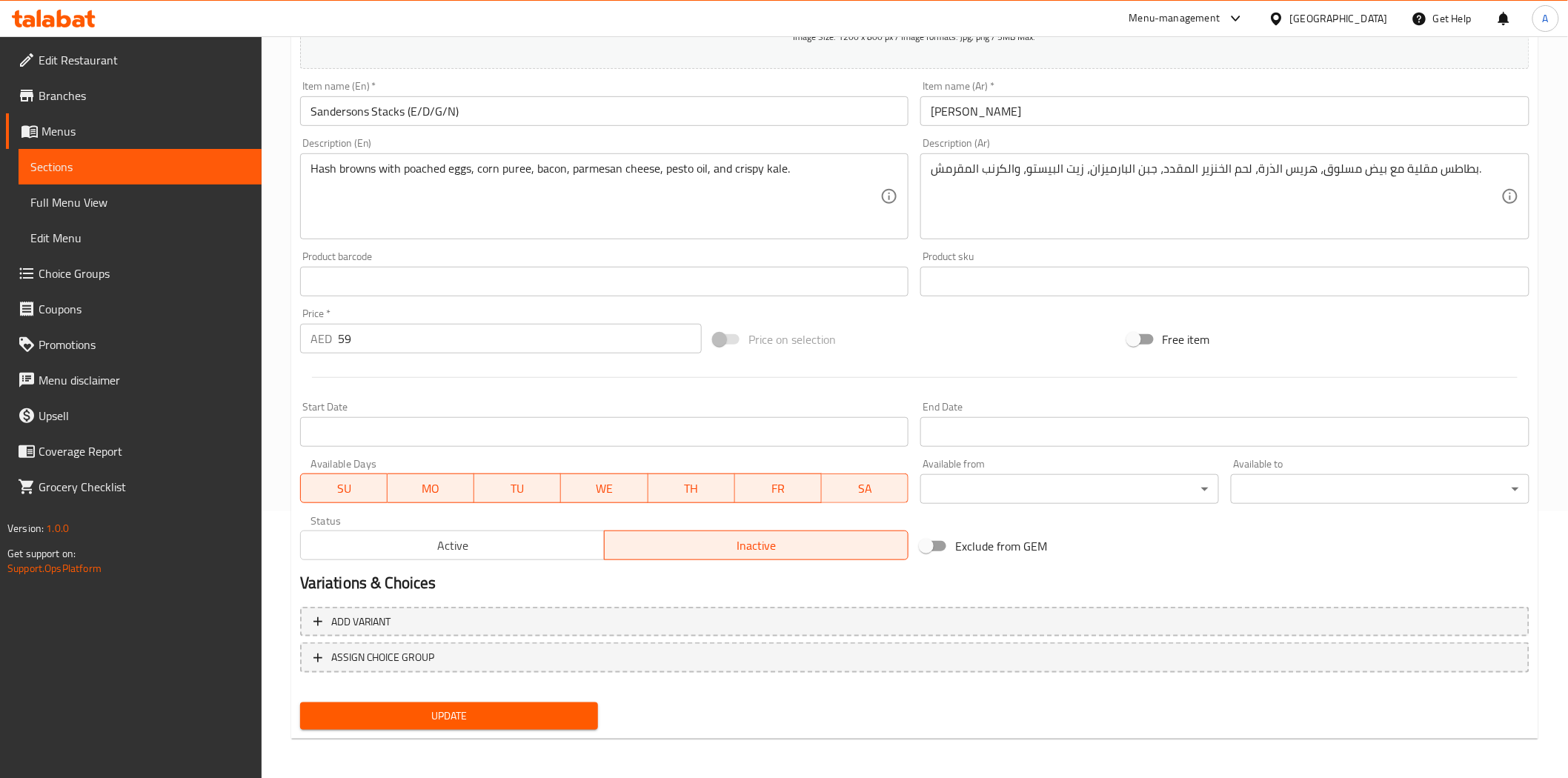
click at [522, 710] on span "Update" at bounding box center [449, 716] width 275 height 19
click at [516, 719] on span "Update" at bounding box center [449, 716] width 275 height 19
click at [847, 382] on div at bounding box center [915, 377] width 1242 height 37
click at [861, 381] on div at bounding box center [915, 377] width 1242 height 37
click at [486, 709] on span "Update" at bounding box center [449, 716] width 275 height 19
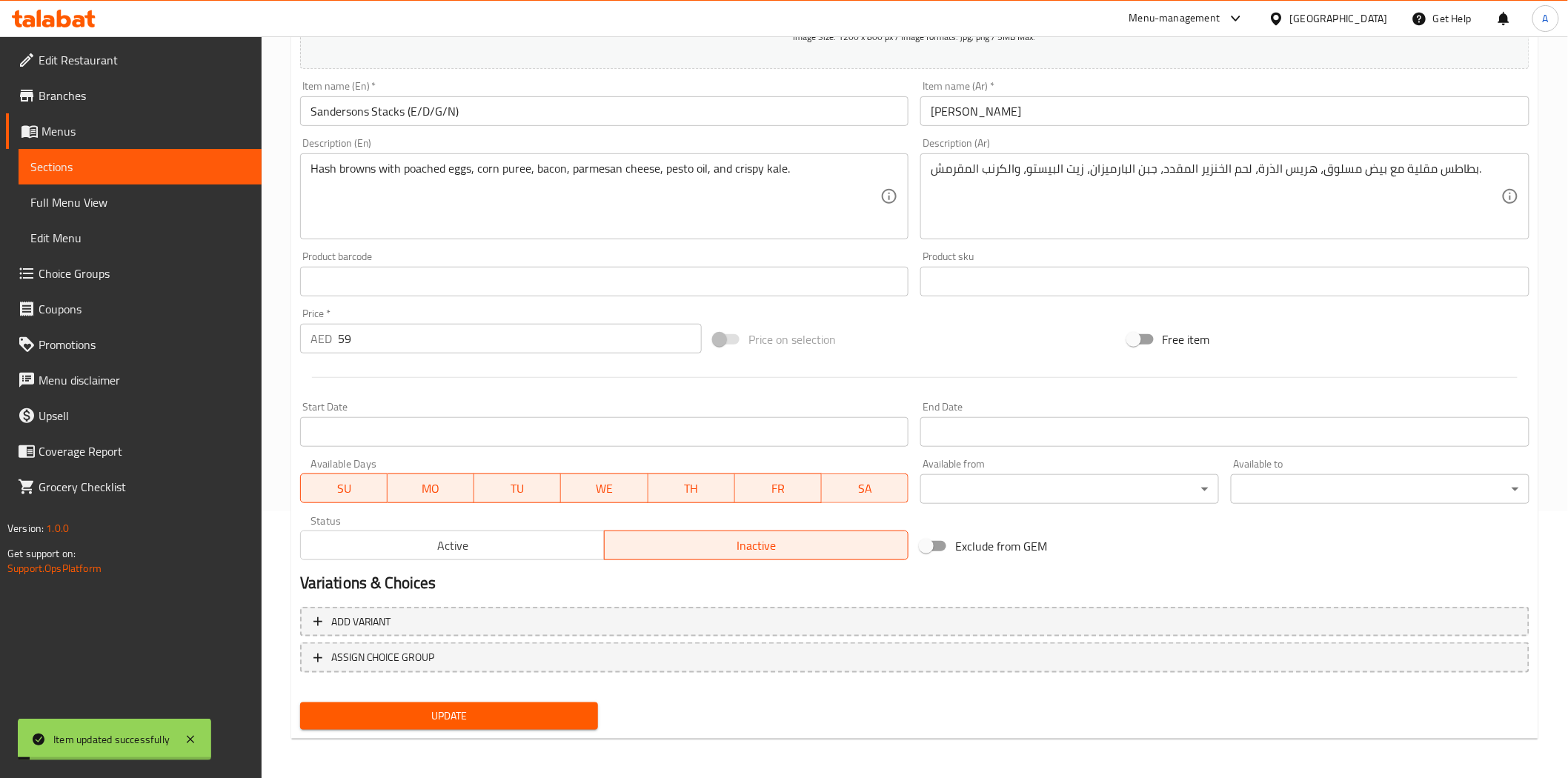
click at [659, 390] on div at bounding box center [915, 377] width 1242 height 37
click at [483, 728] on div "Update" at bounding box center [449, 716] width 311 height 39
click at [494, 721] on span "Update" at bounding box center [449, 716] width 275 height 19
click at [787, 572] on h2 "Variations & Choices" at bounding box center [915, 583] width 1230 height 22
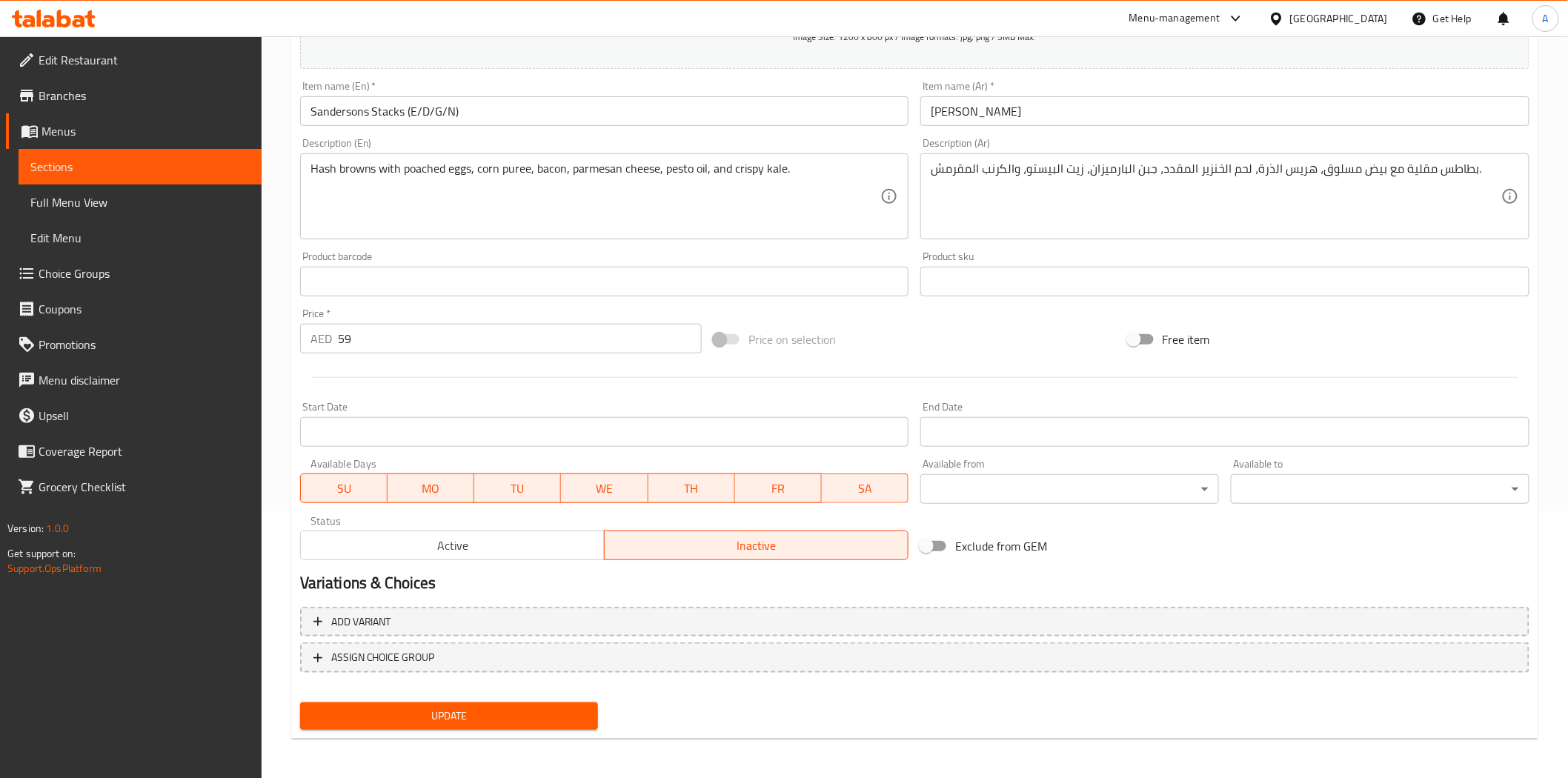
click at [787, 572] on h2 "Variations & Choices" at bounding box center [915, 583] width 1230 height 22
click at [488, 719] on span "Update" at bounding box center [449, 716] width 275 height 19
click at [739, 399] on div "Start Date Start Date" at bounding box center [605, 424] width 621 height 57
click at [734, 393] on div at bounding box center [915, 377] width 1242 height 37
click at [448, 723] on span "Update" at bounding box center [449, 716] width 275 height 19
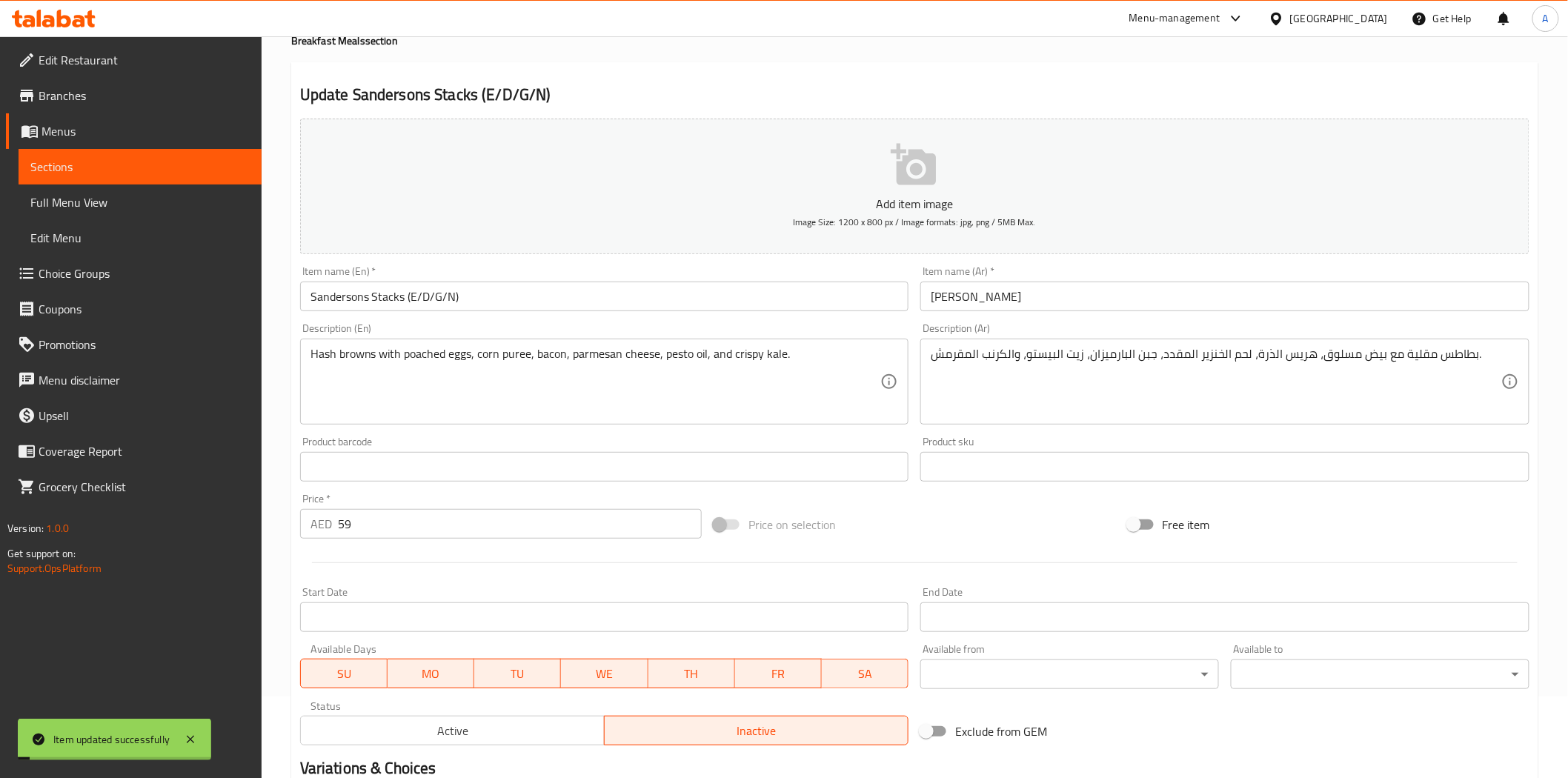
scroll to position [0, 0]
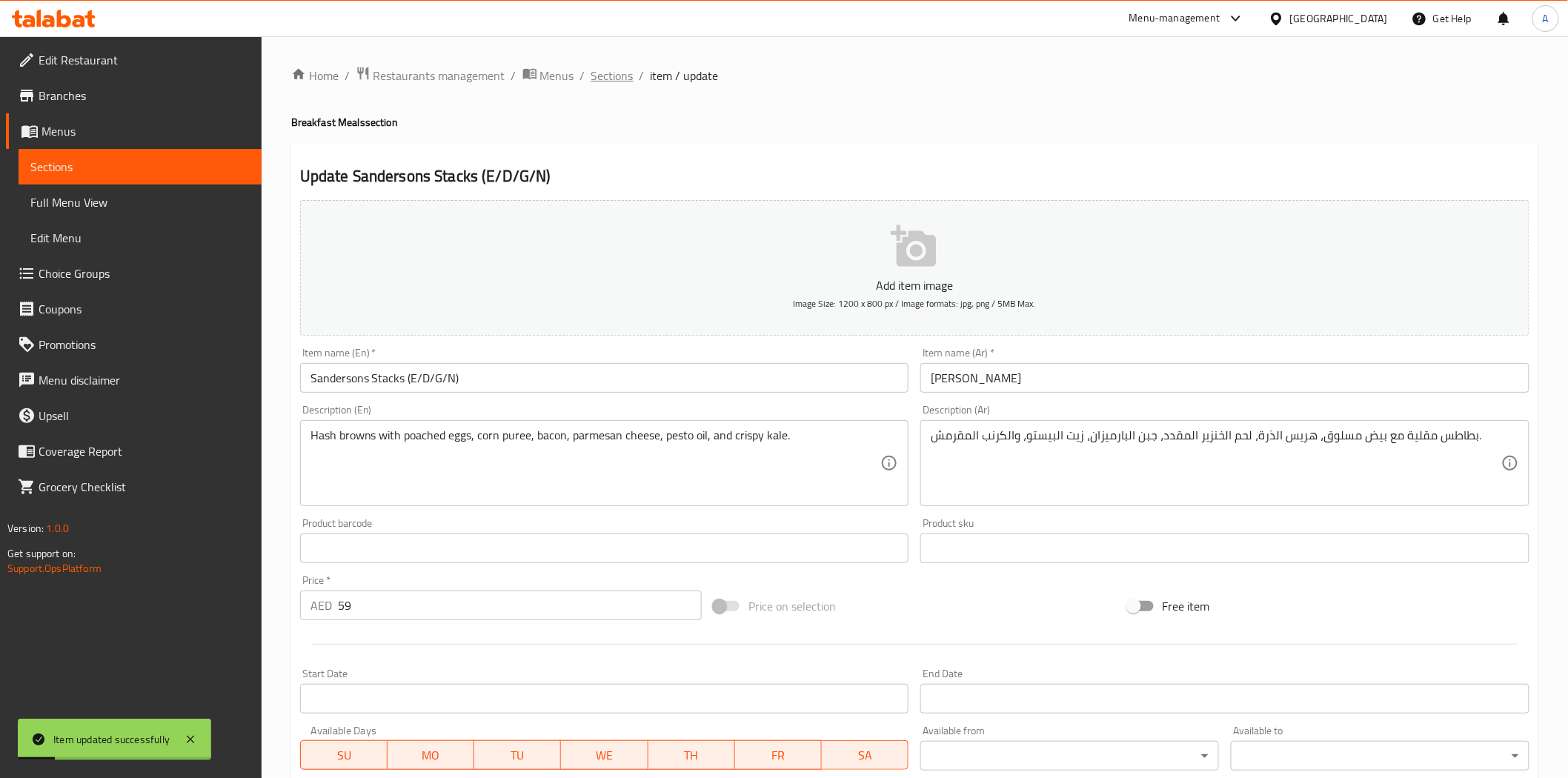
click at [604, 77] on span "Sections" at bounding box center [612, 76] width 42 height 18
click at [857, 156] on div "Update Sandersons Stacks (E/D/G/N) Add item image Image Size: 1200 x 800 px / I…" at bounding box center [915, 575] width 1248 height 863
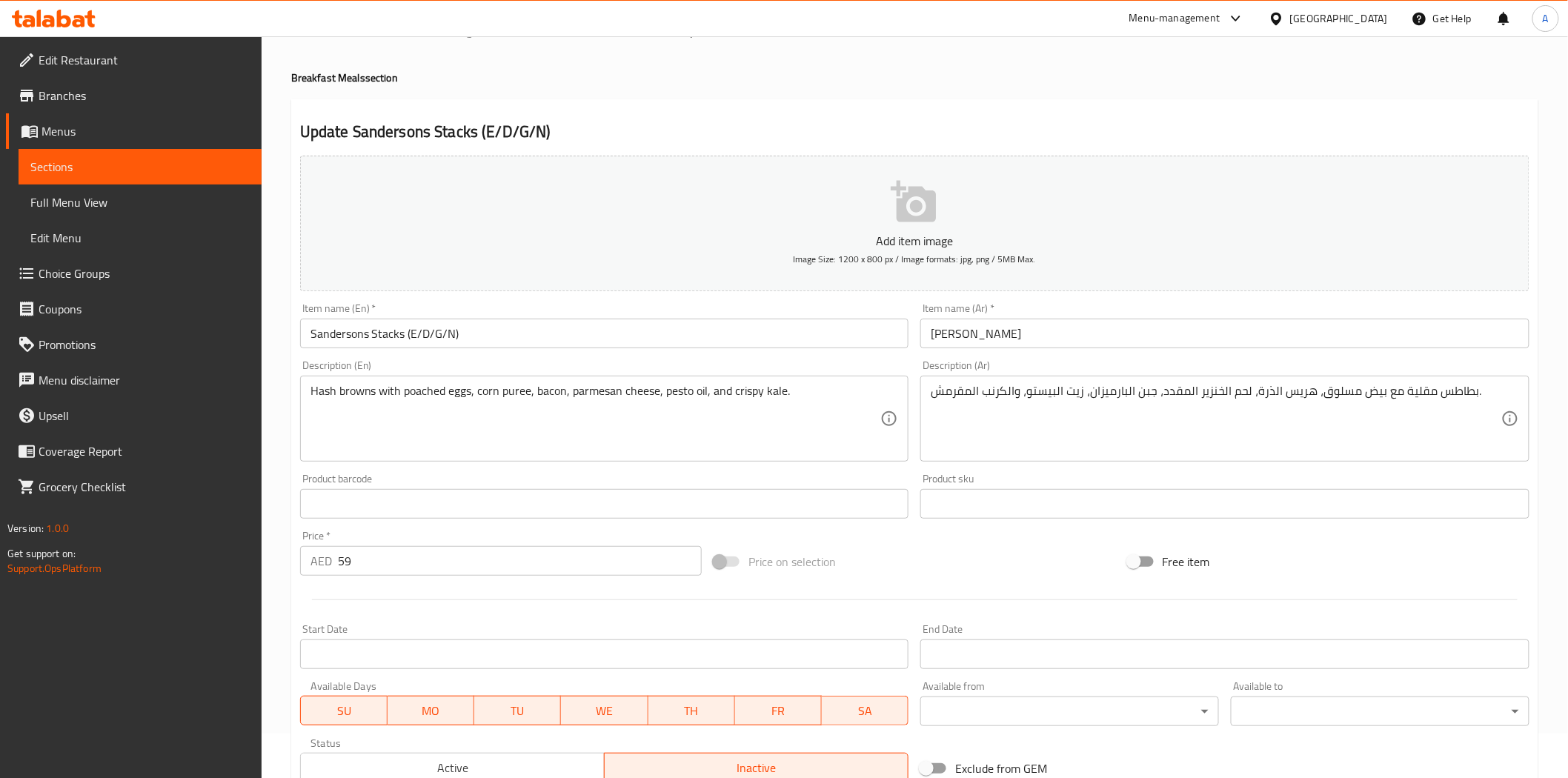
scroll to position [82, 0]
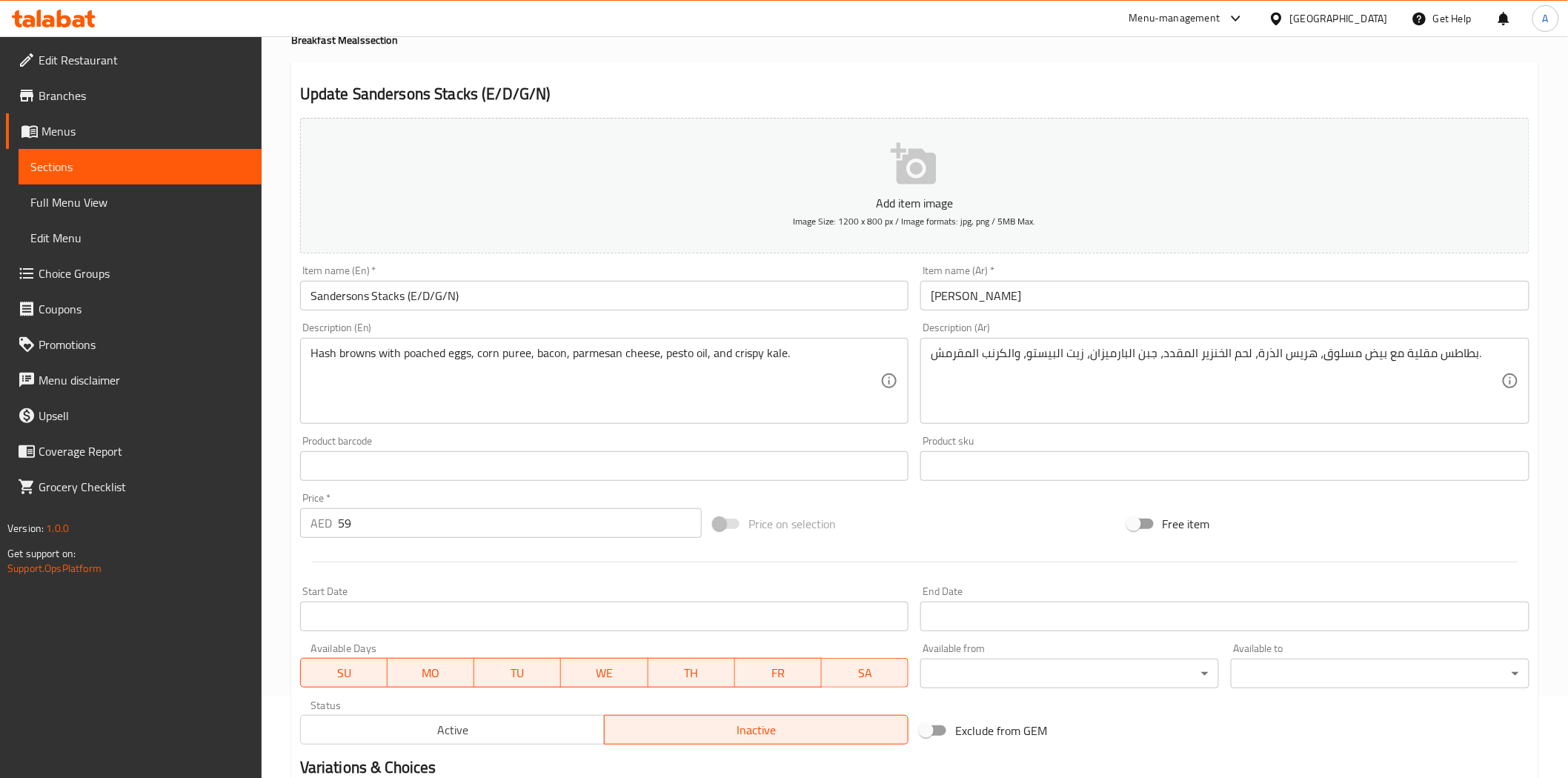
click at [903, 548] on div at bounding box center [915, 562] width 1242 height 37
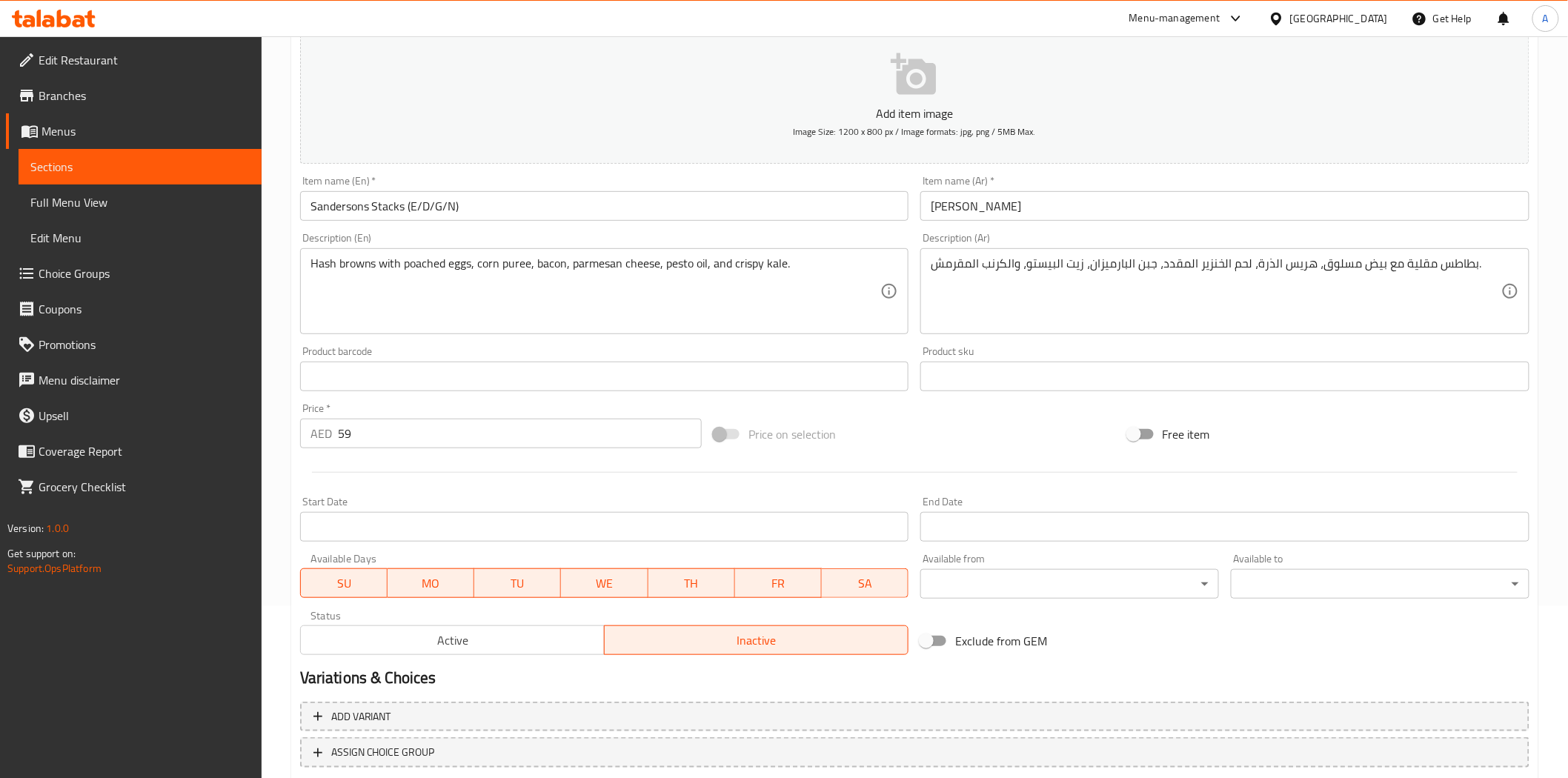
scroll to position [266, 0]
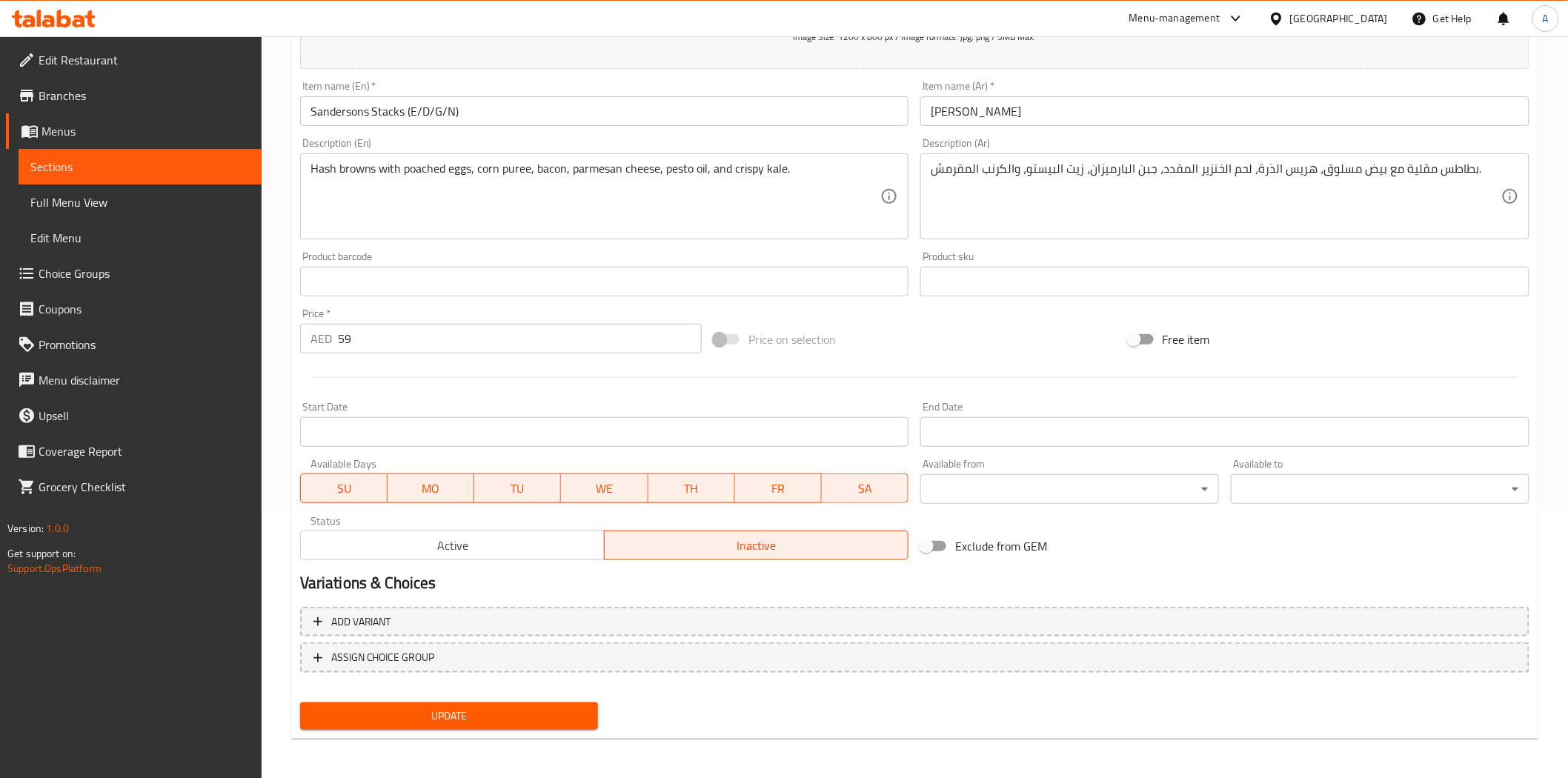
click at [897, 573] on h2 "Variations & Choices" at bounding box center [915, 583] width 1230 height 22
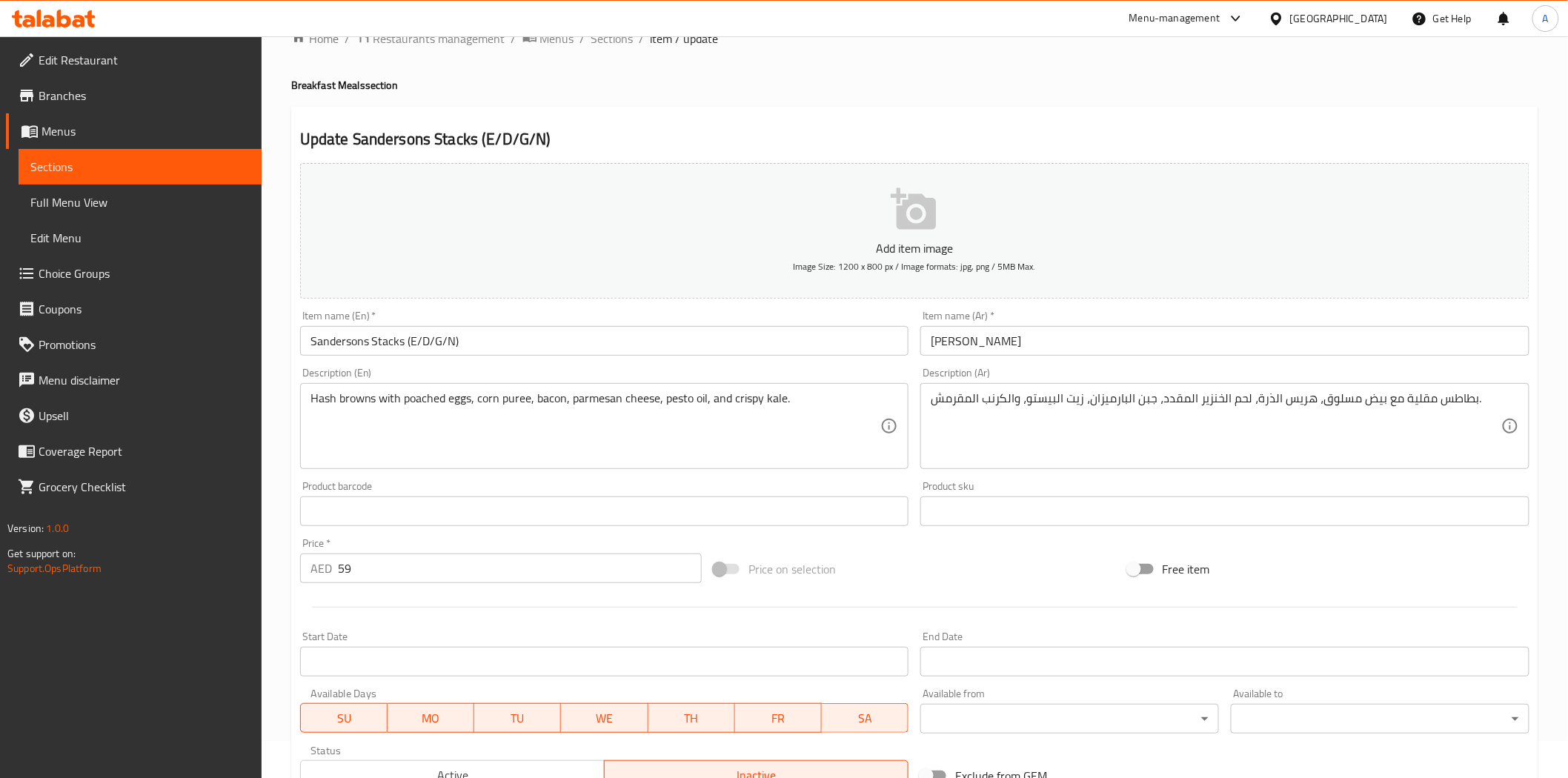
scroll to position [0, 0]
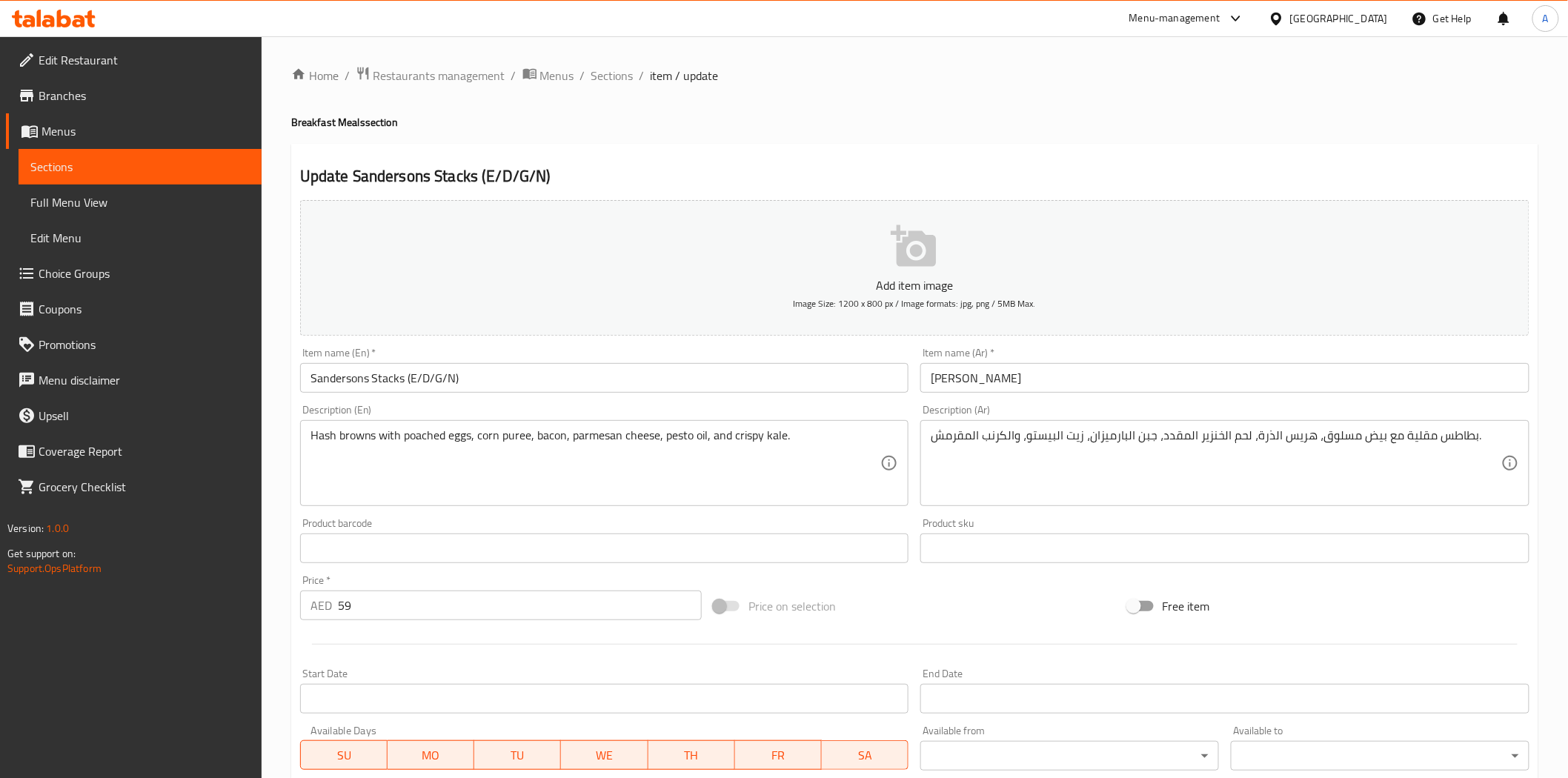
click at [811, 139] on div "Home / Restaurants management / Menus / Sections / item / update Breakfast Meal…" at bounding box center [915, 542] width 1248 height 952
click at [872, 130] on div "Home / Restaurants management / Menus / Sections / item / update Breakfast Meal…" at bounding box center [915, 542] width 1248 height 952
